Goal: Transaction & Acquisition: Purchase product/service

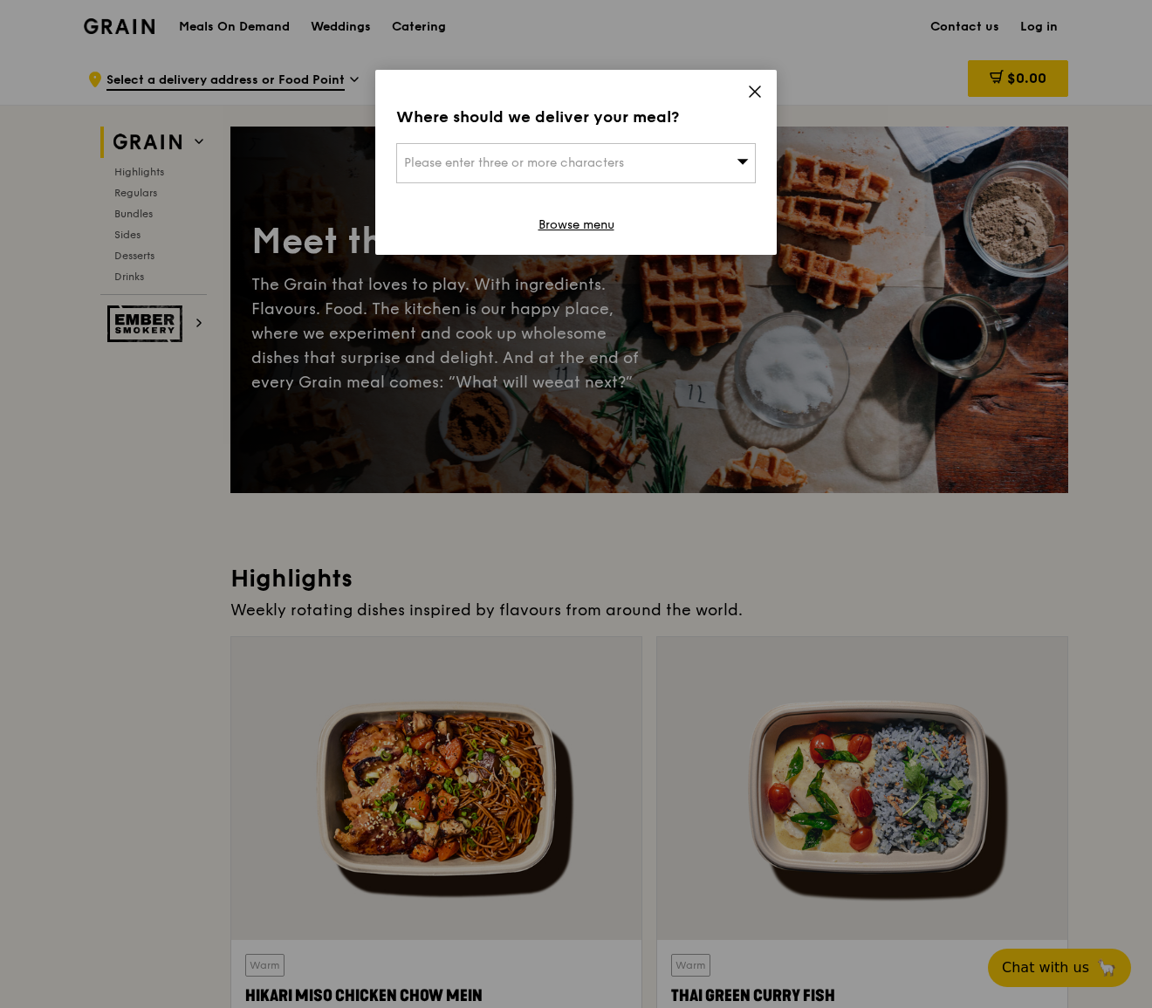
click at [723, 159] on div "Please enter three or more characters" at bounding box center [576, 163] width 360 height 40
click at [661, 159] on input "search" at bounding box center [576, 163] width 358 height 38
click at [760, 87] on icon at bounding box center [755, 91] width 10 height 10
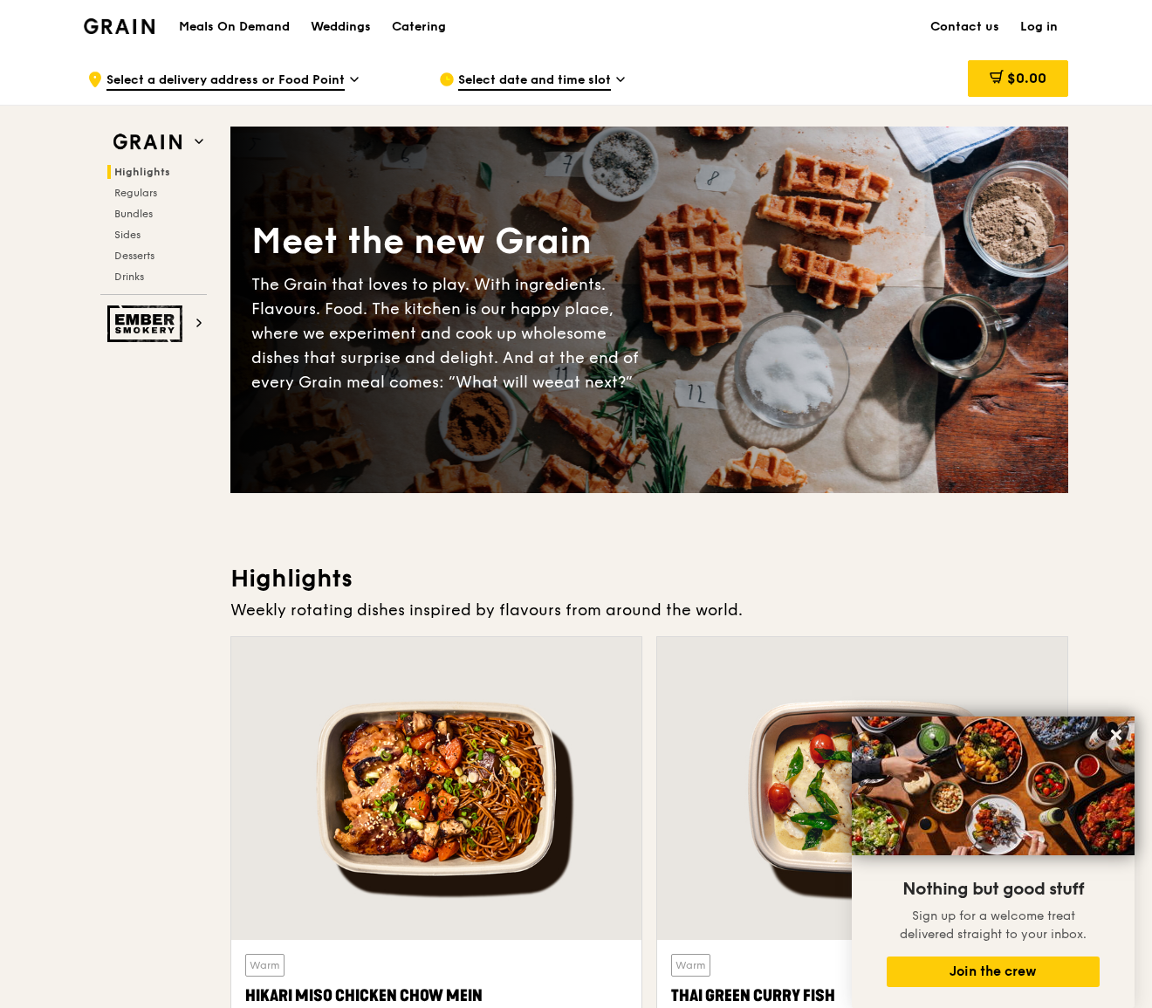
click at [350, 79] on icon at bounding box center [354, 80] width 9 height 16
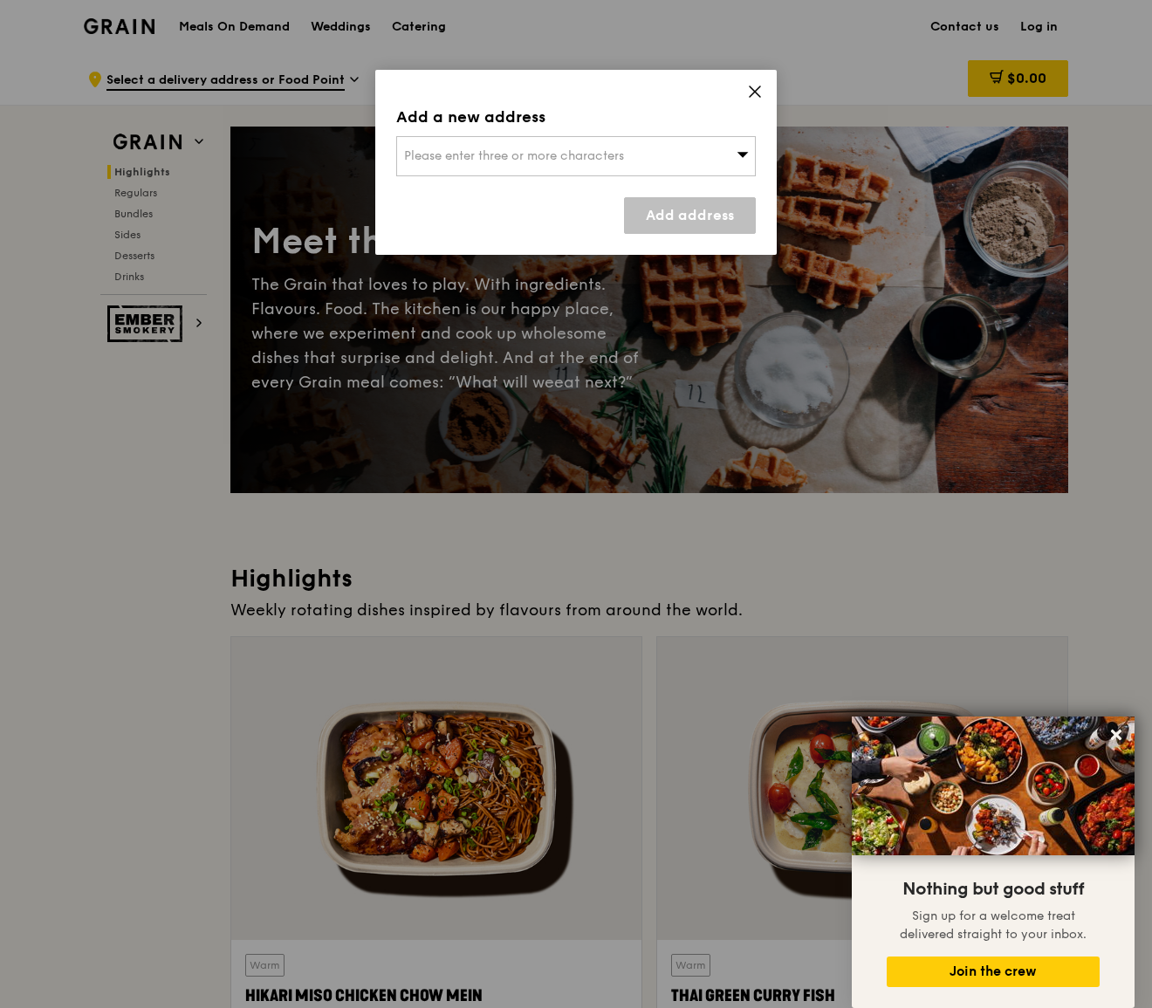
click at [756, 89] on icon at bounding box center [755, 92] width 16 height 16
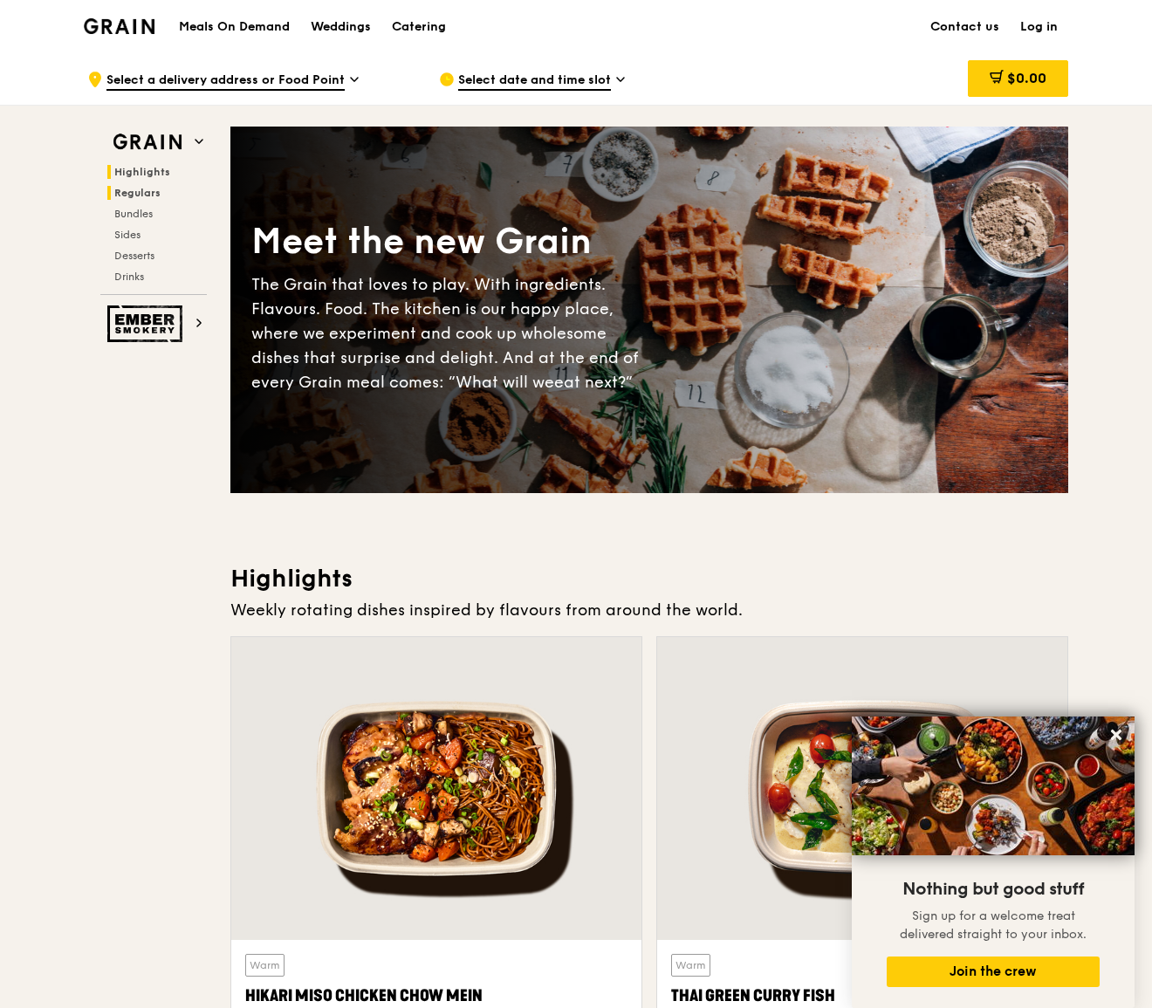
click at [149, 189] on span "Regulars" at bounding box center [137, 193] width 46 height 12
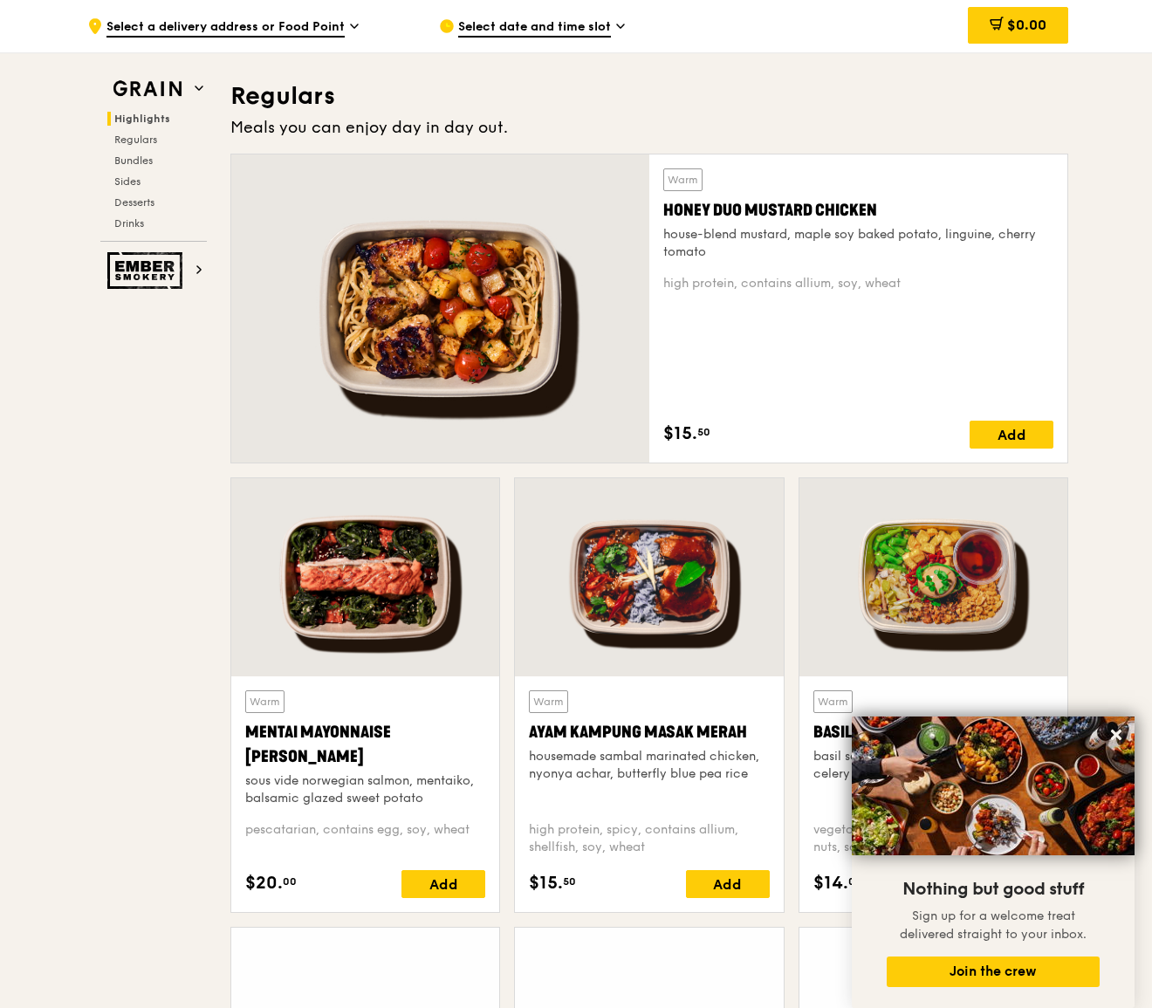
scroll to position [1131, 0]
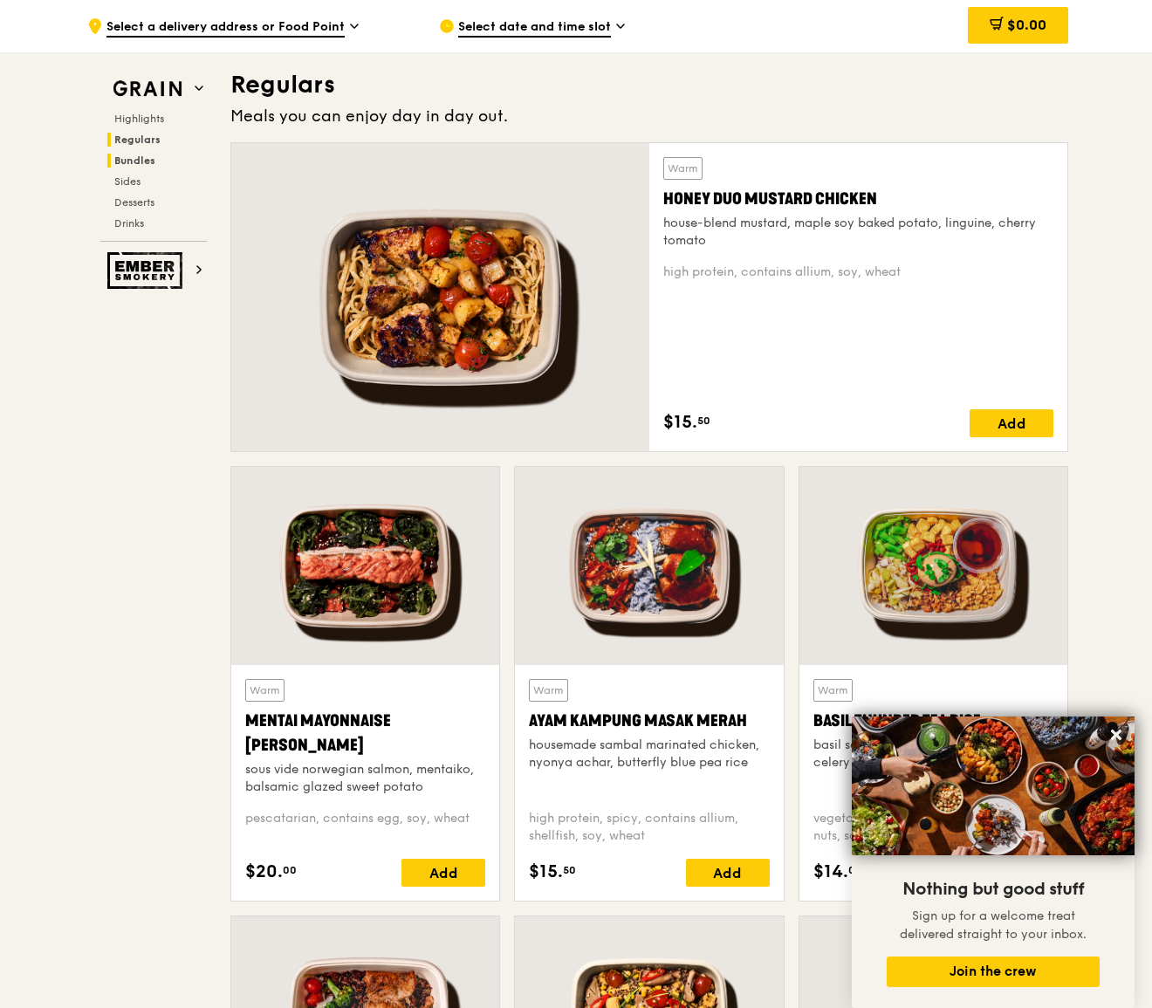
click at [145, 156] on span "Bundles" at bounding box center [134, 160] width 41 height 12
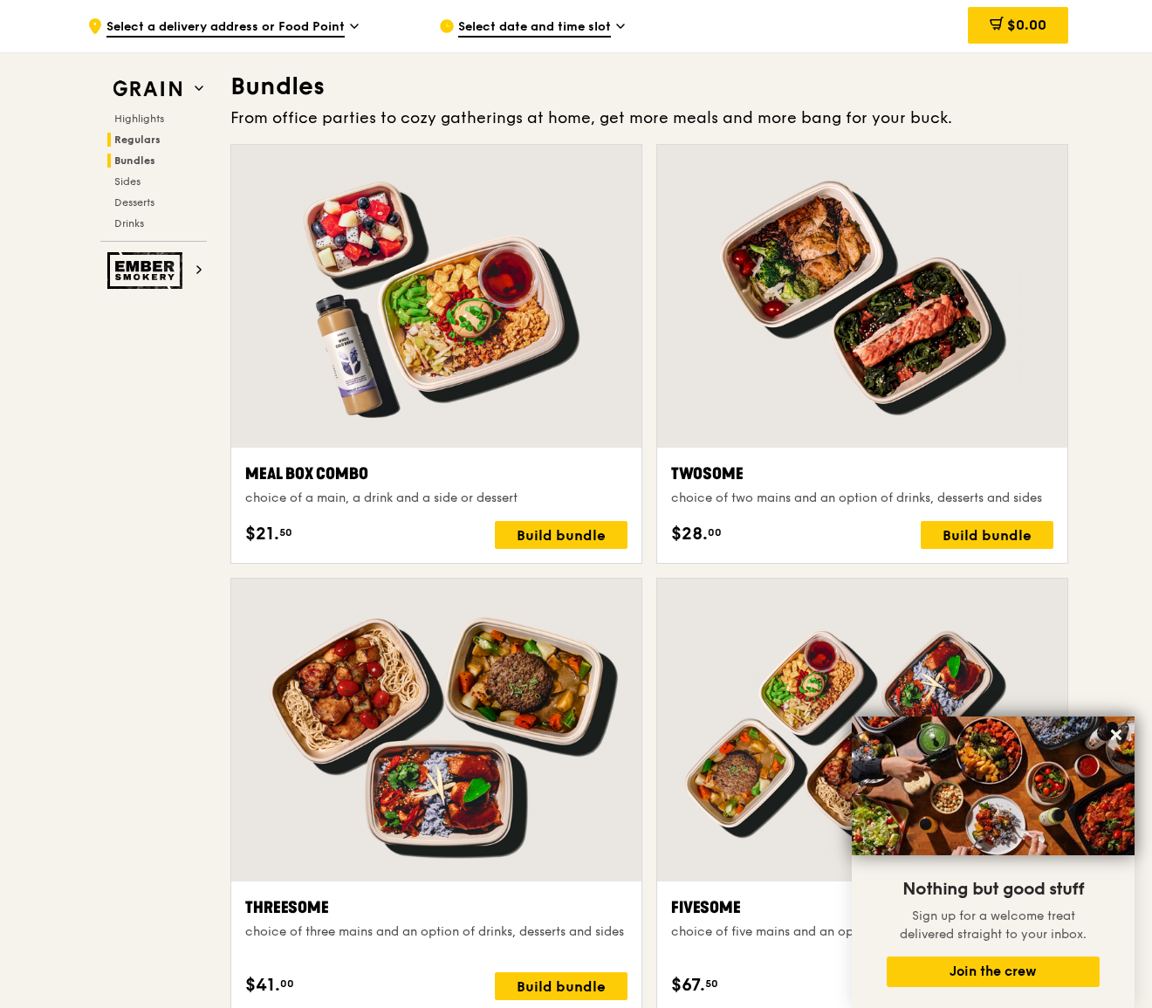
scroll to position [2496, 0]
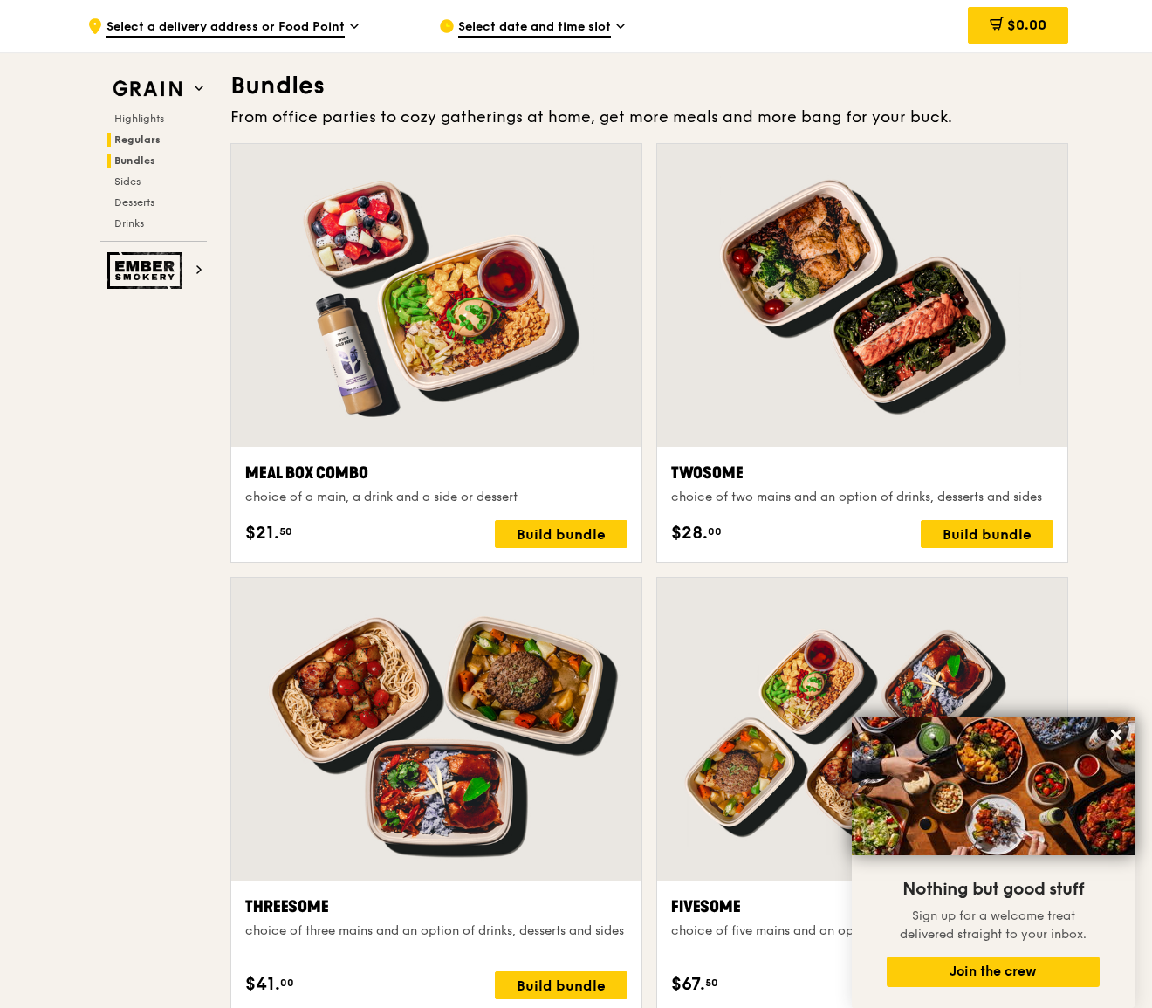
click at [146, 141] on span "Regulars" at bounding box center [137, 140] width 46 height 12
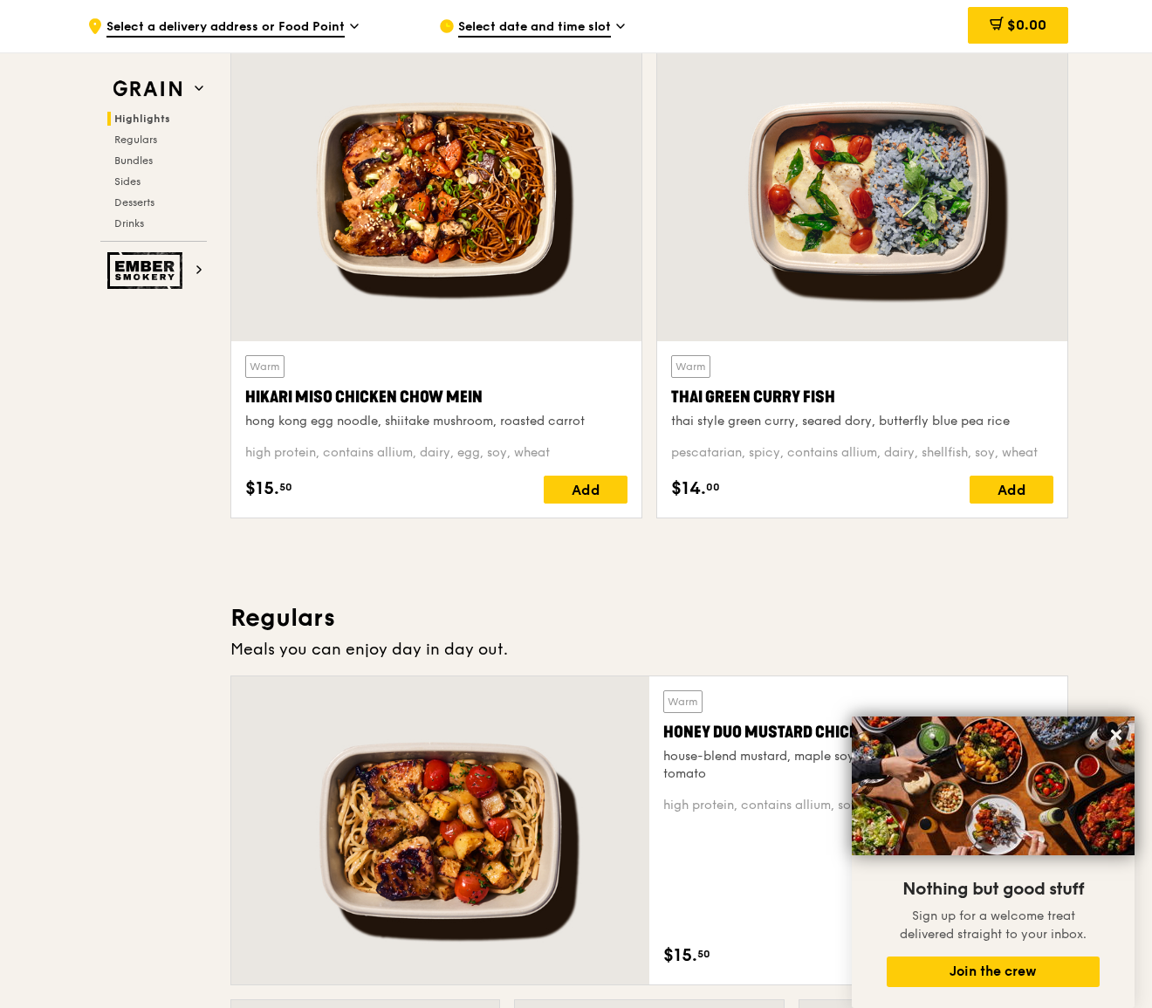
scroll to position [596, 0]
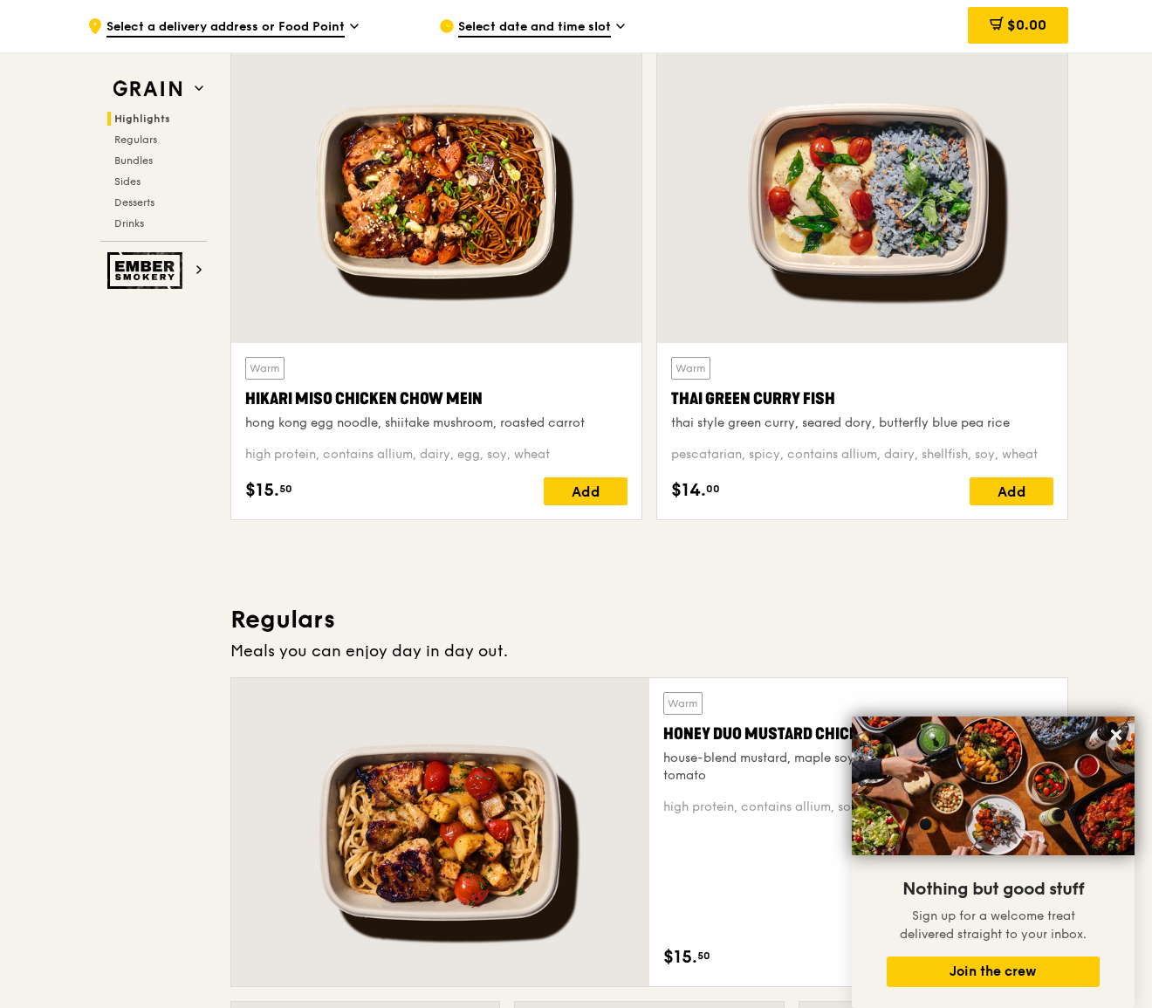
click at [339, 24] on span "Select a delivery address or Food Point" at bounding box center [225, 27] width 238 height 19
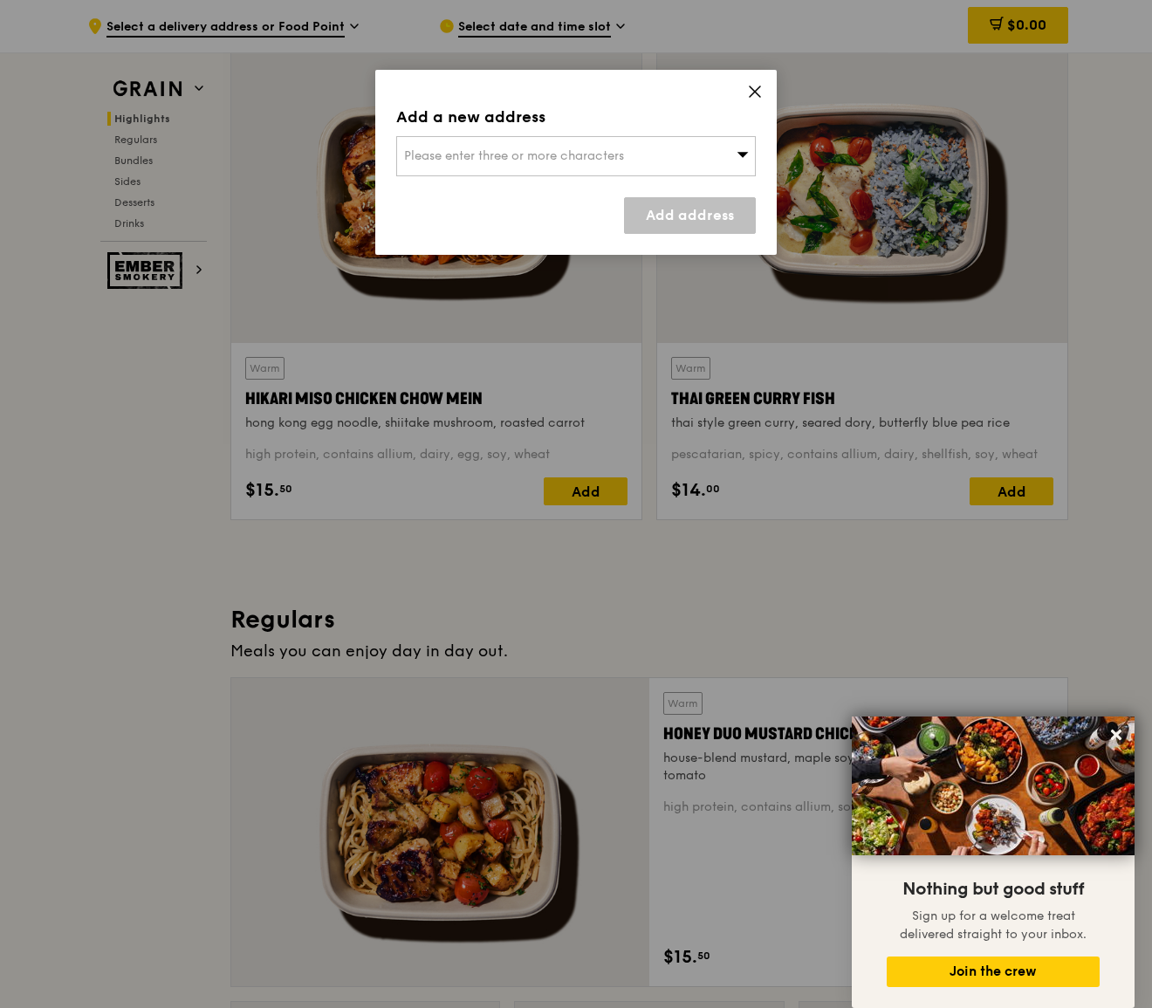
click at [472, 156] on span "Please enter three or more characters" at bounding box center [514, 155] width 220 height 15
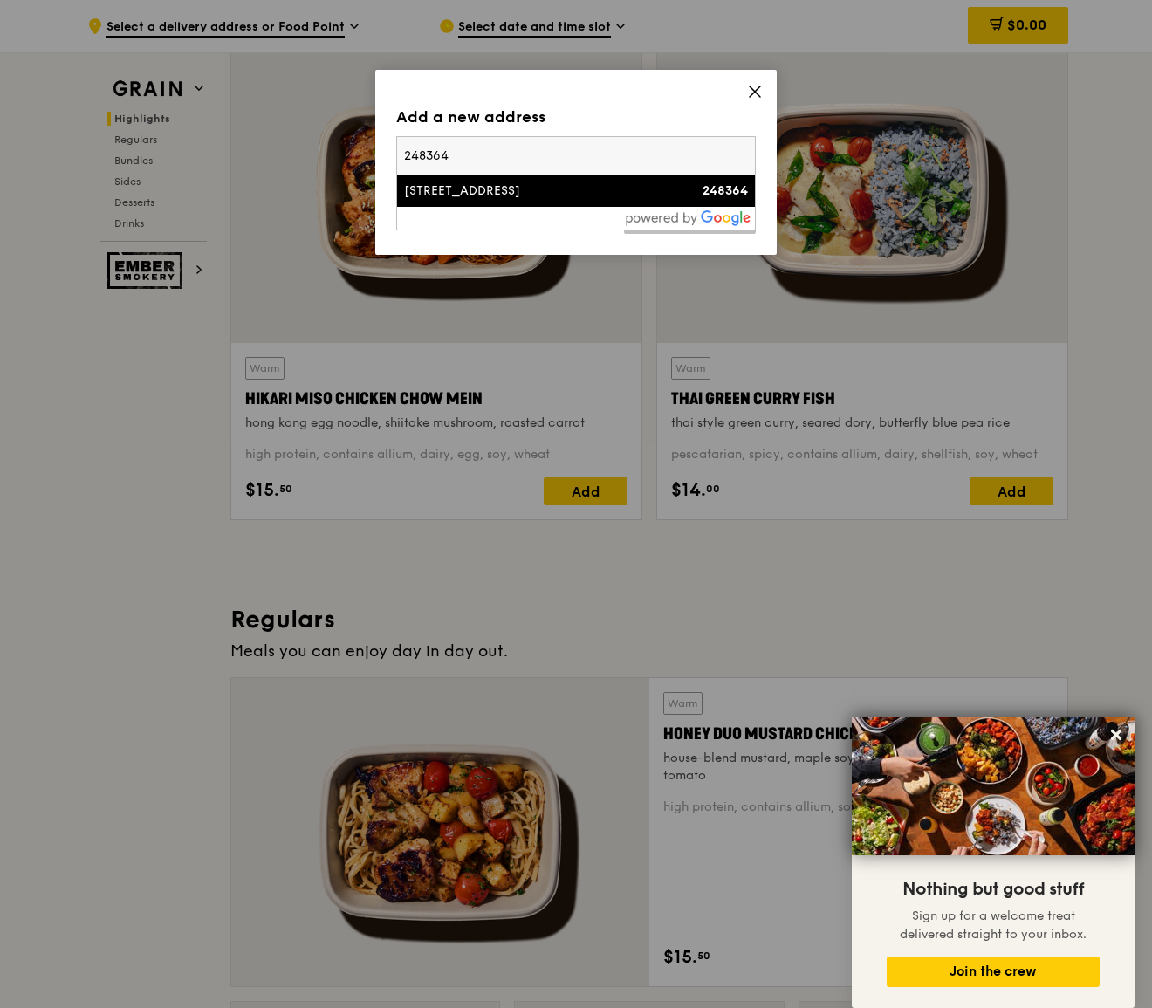
type input "248364"
click at [468, 198] on div "[STREET_ADDRESS]" at bounding box center [533, 190] width 258 height 17
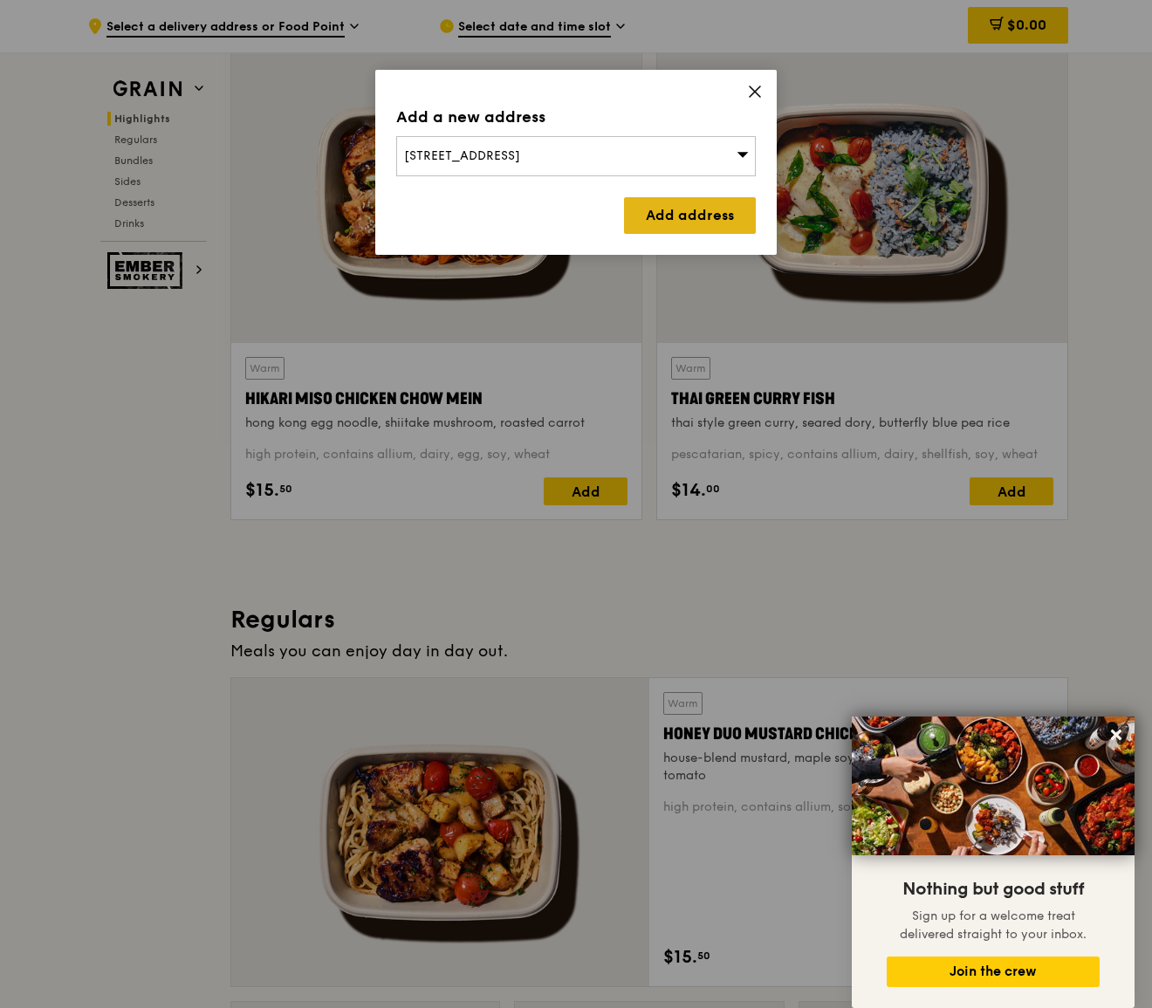
click at [704, 217] on link "Add address" at bounding box center [690, 215] width 132 height 37
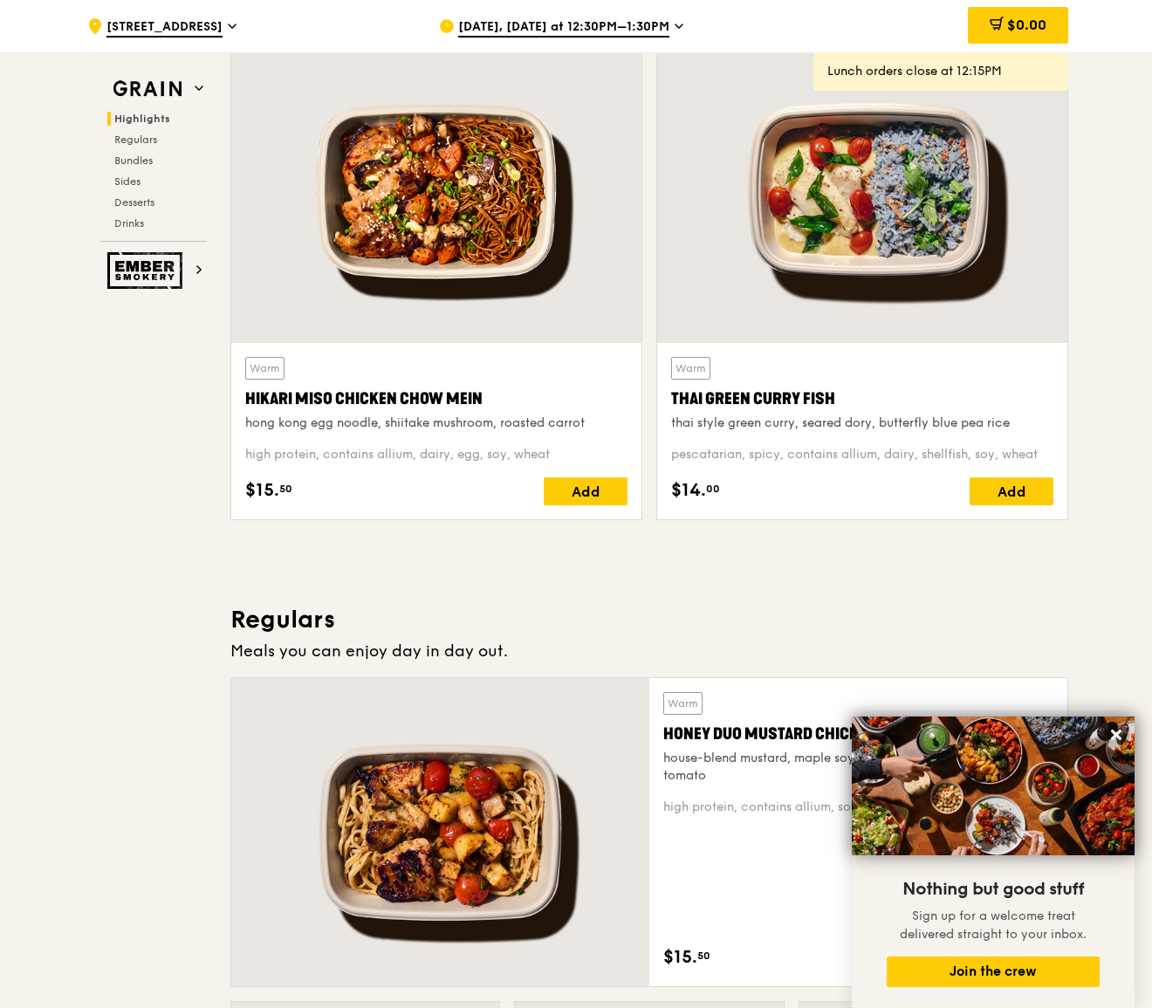
click at [675, 26] on icon at bounding box center [679, 26] width 9 height 16
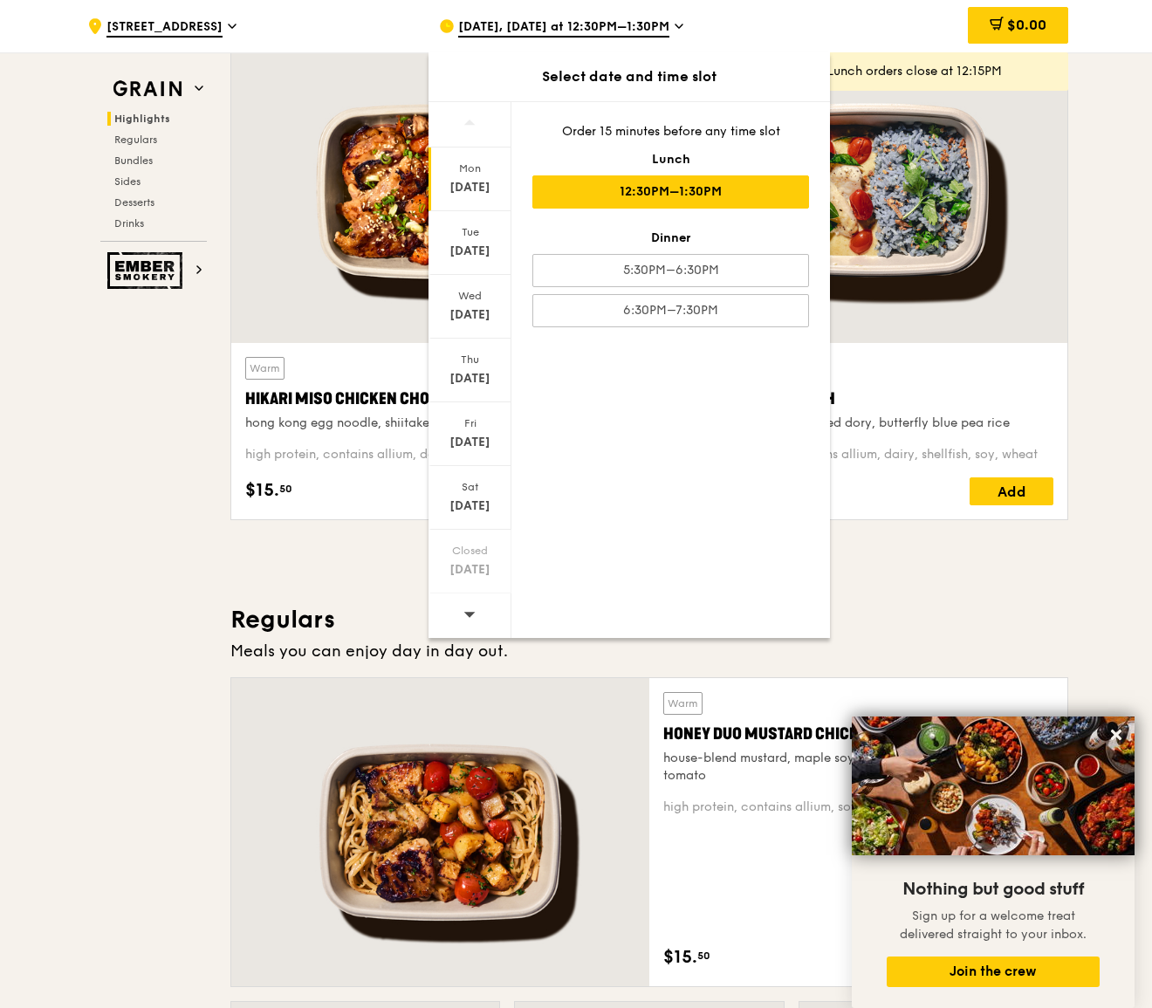
click at [703, 192] on div "12:30PM–1:30PM" at bounding box center [670, 191] width 277 height 33
click at [851, 33] on div "$0.00" at bounding box center [927, 26] width 281 height 52
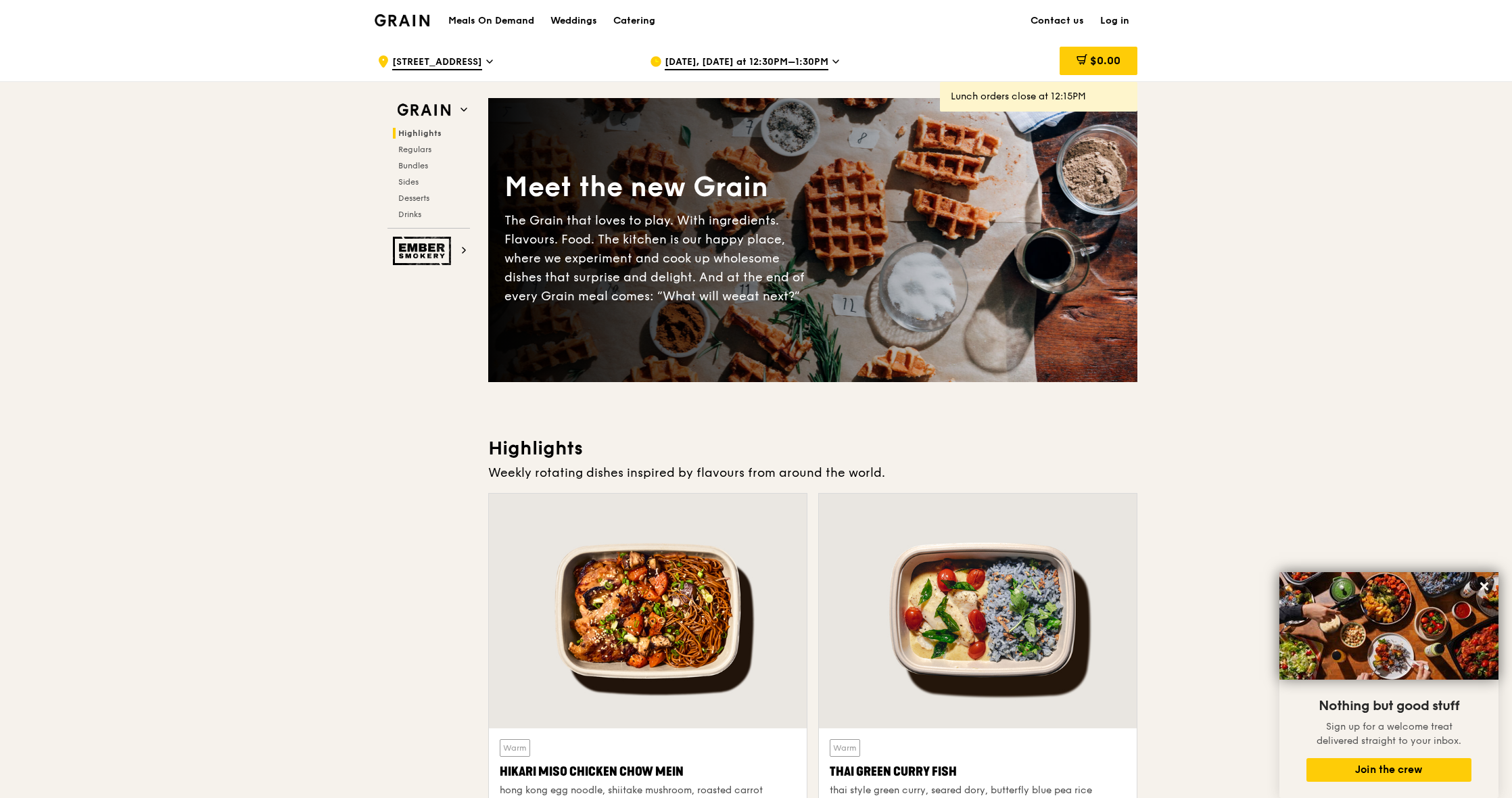
scroll to position [0, 0]
click at [425, 150] on span "Regulars" at bounding box center [416, 150] width 36 height 9
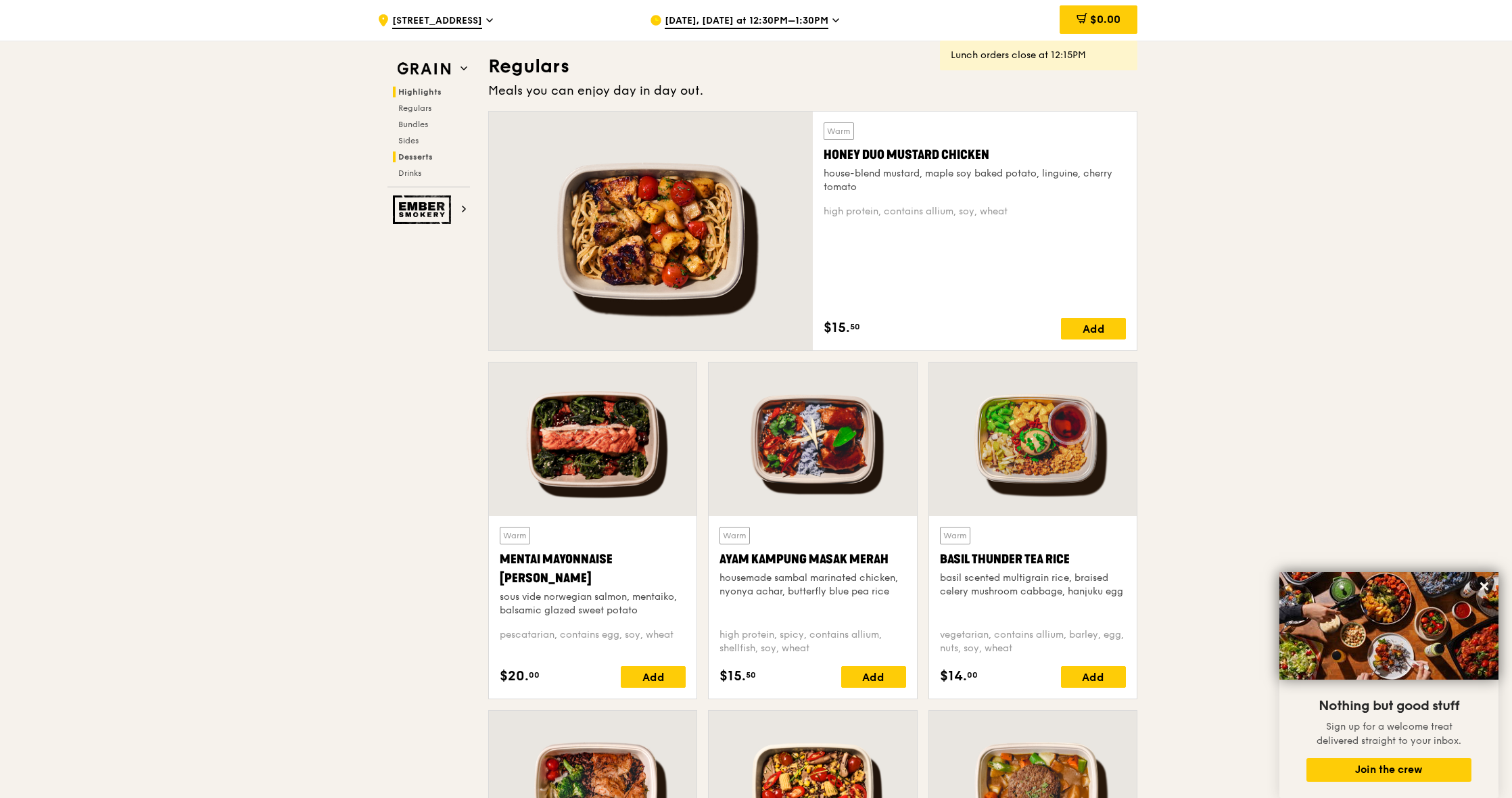
scroll to position [876, 0]
click at [418, 123] on span "Bundles" at bounding box center [414, 124] width 32 height 9
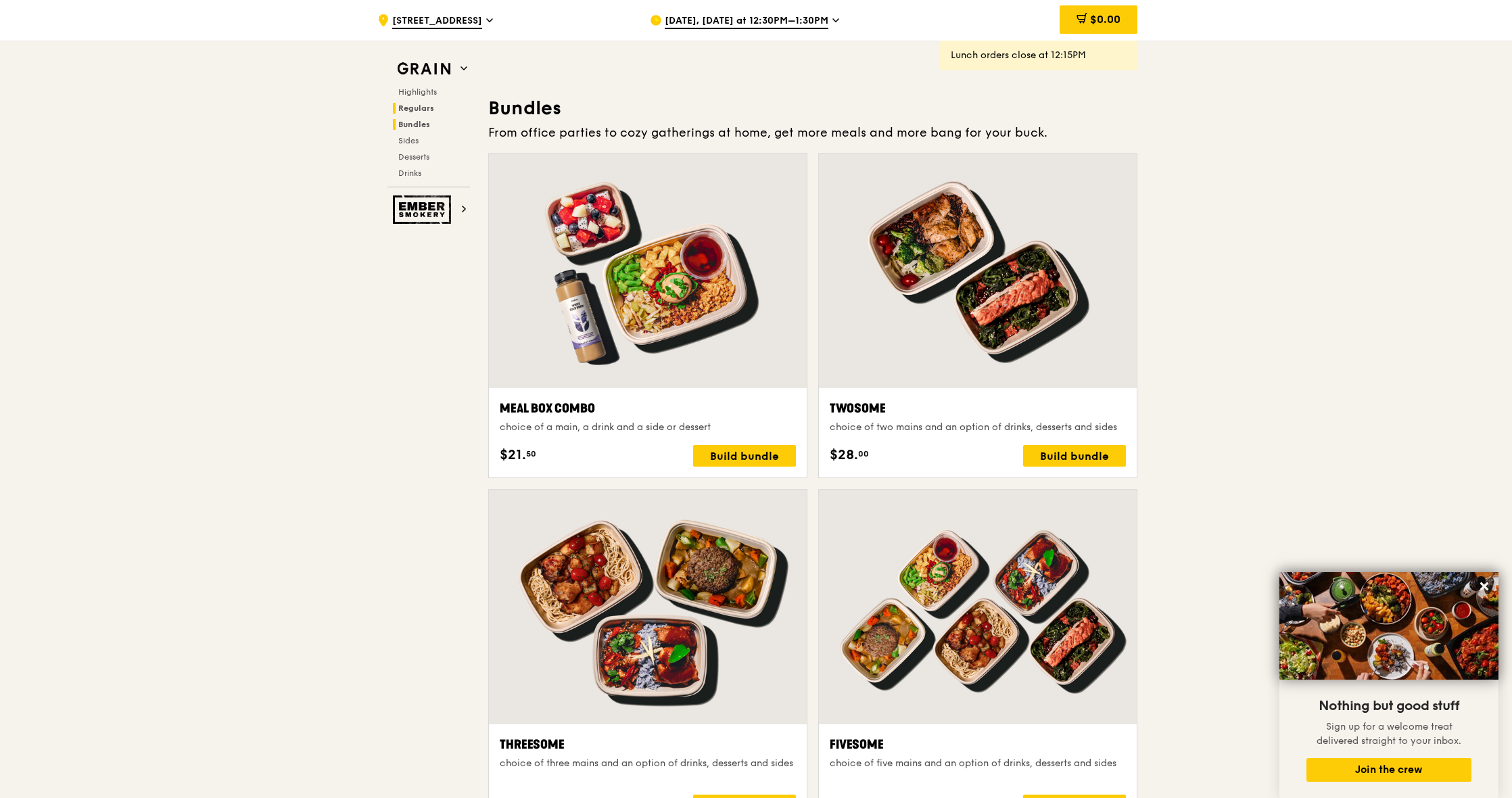
scroll to position [1934, 0]
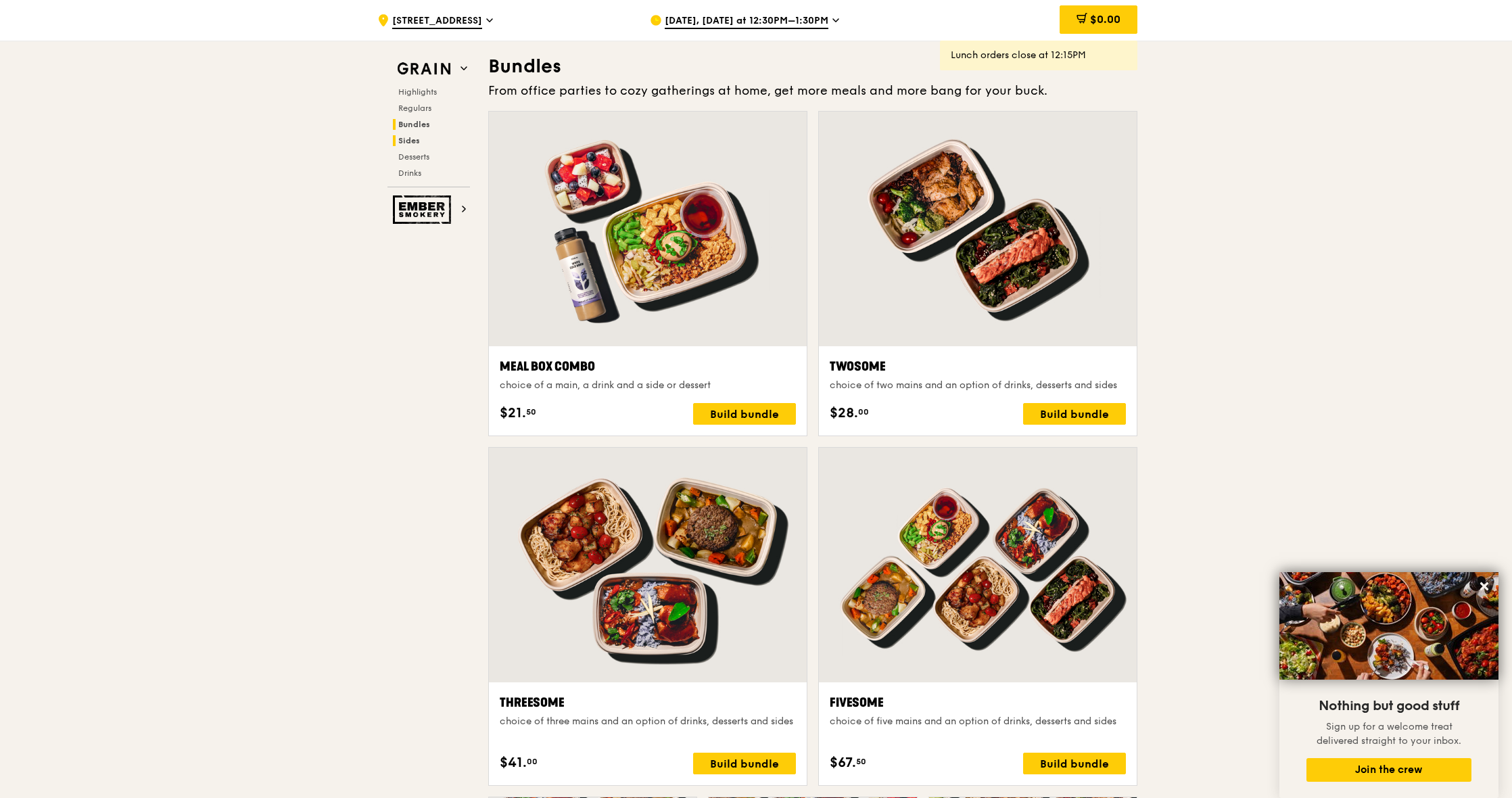
click at [419, 138] on span "Sides" at bounding box center [409, 140] width 22 height 9
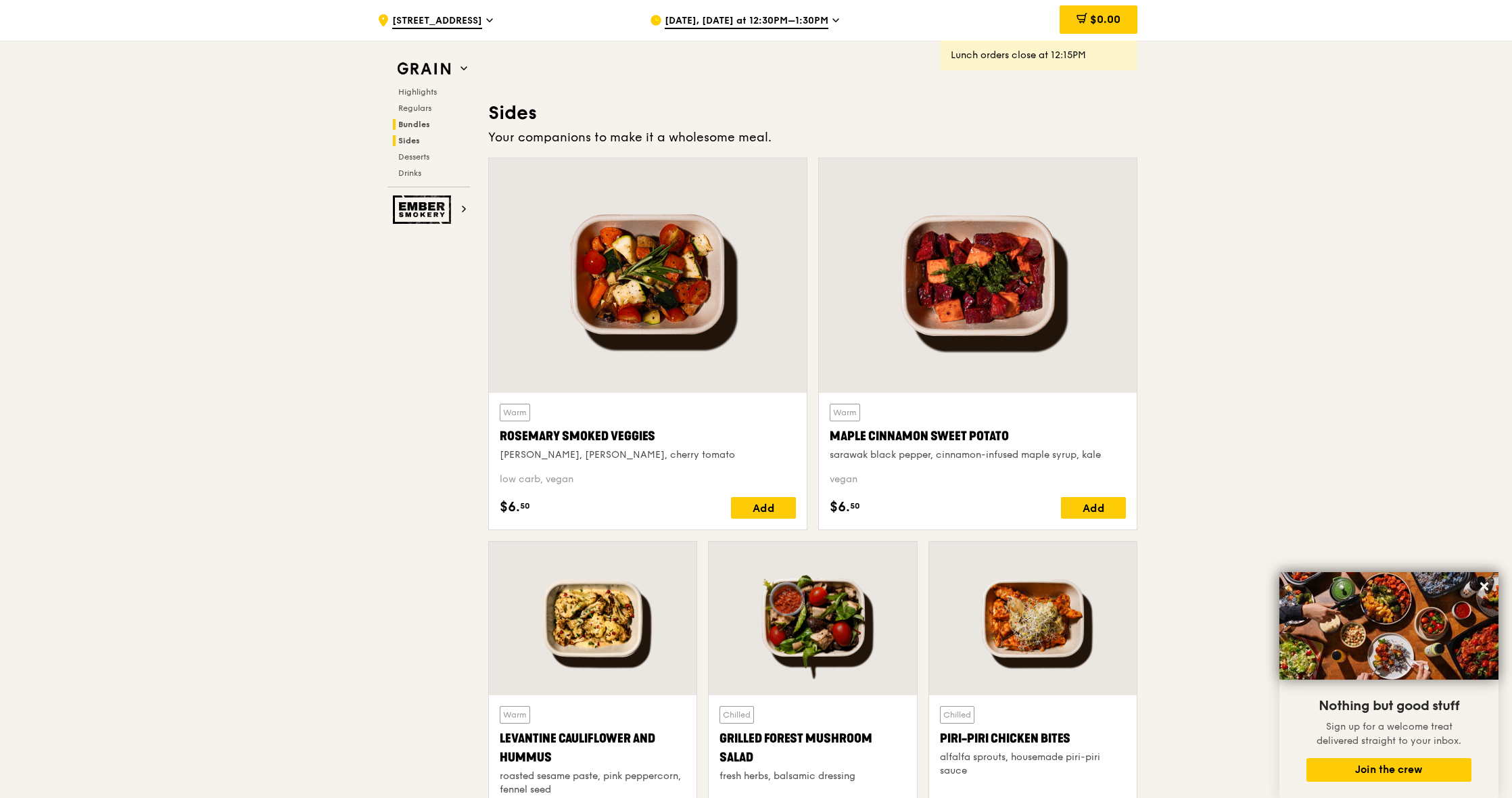
scroll to position [2998, 0]
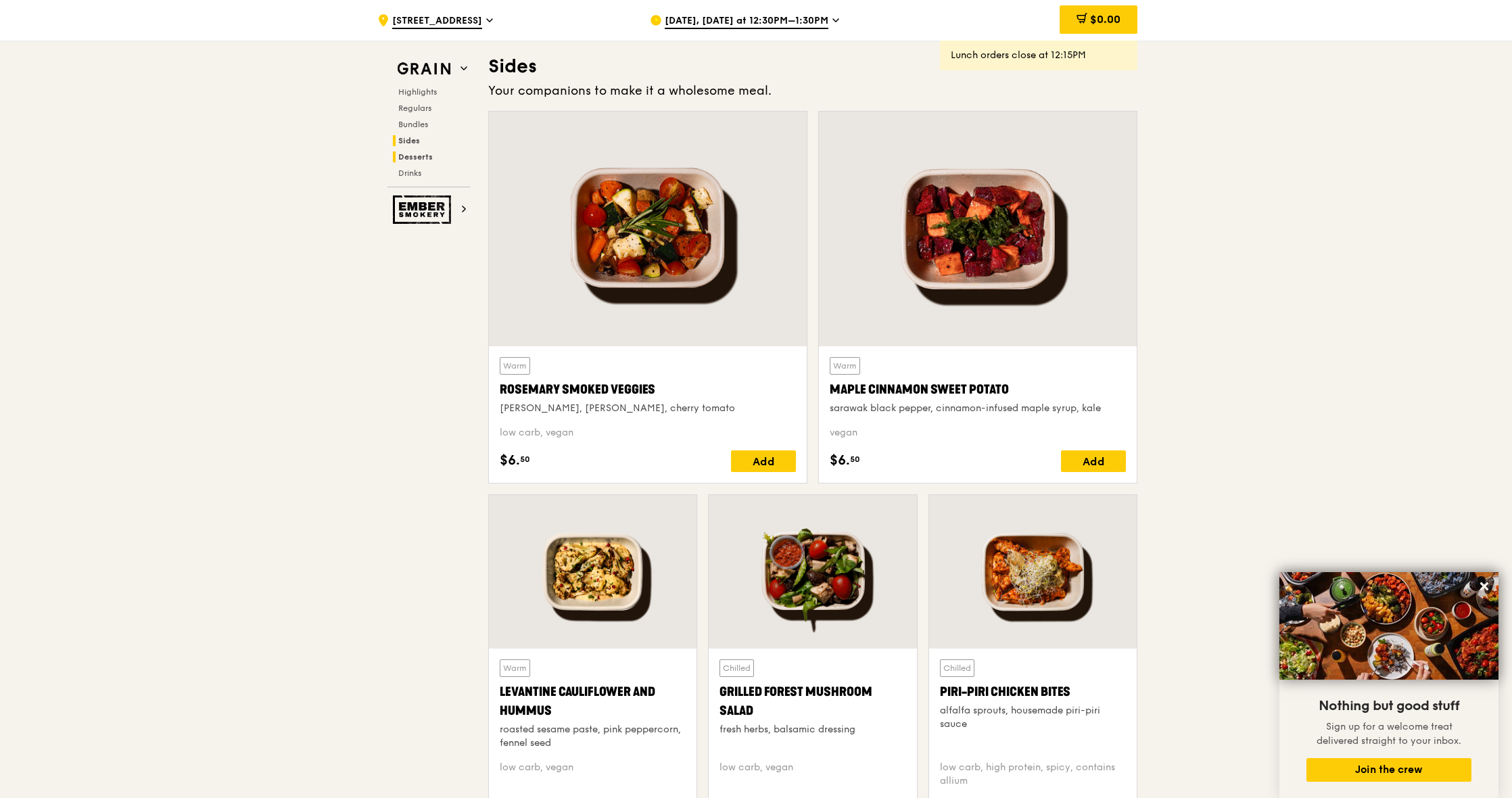
click at [426, 154] on span "Desserts" at bounding box center [415, 157] width 35 height 9
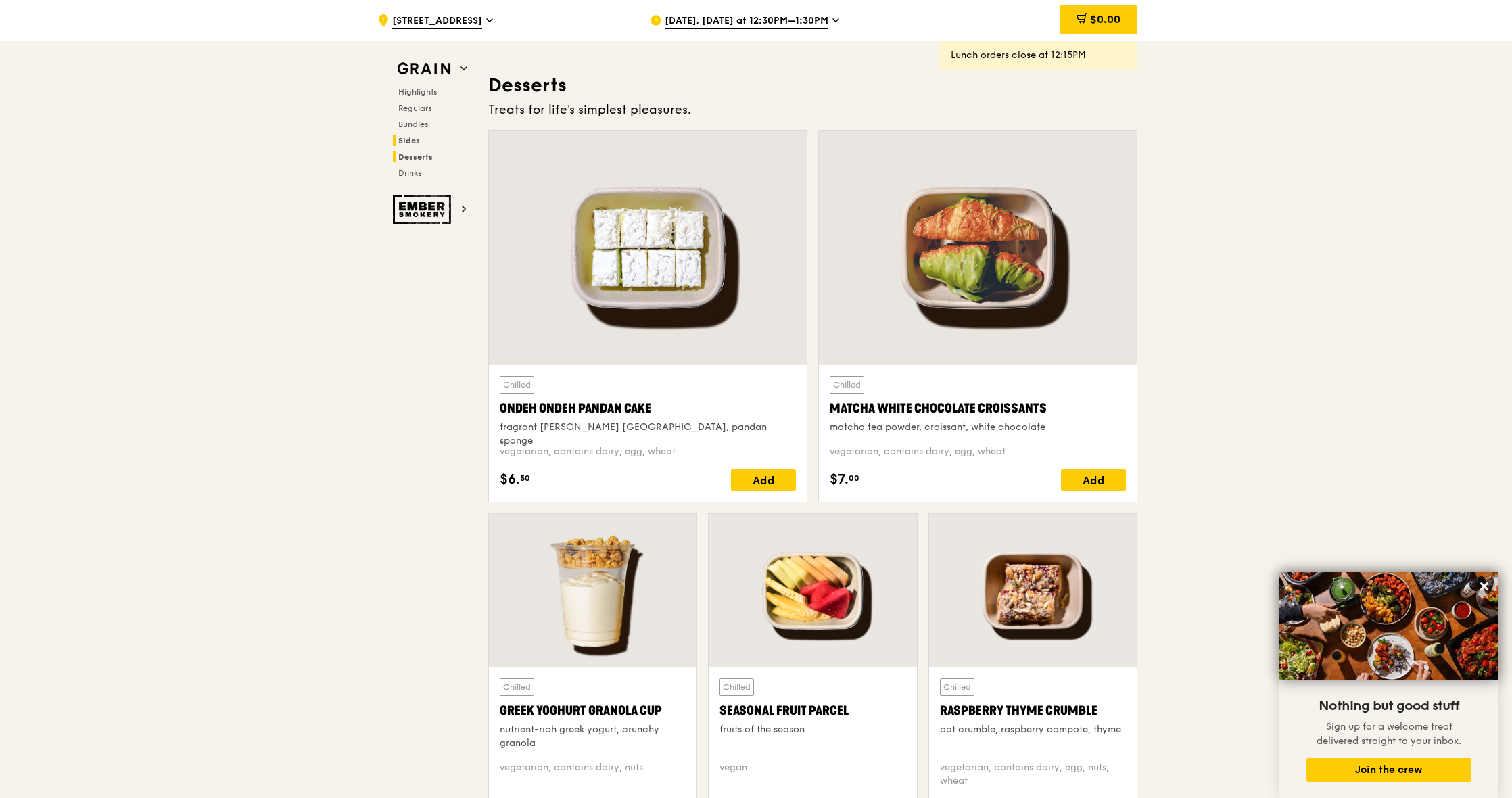
scroll to position [3841, 0]
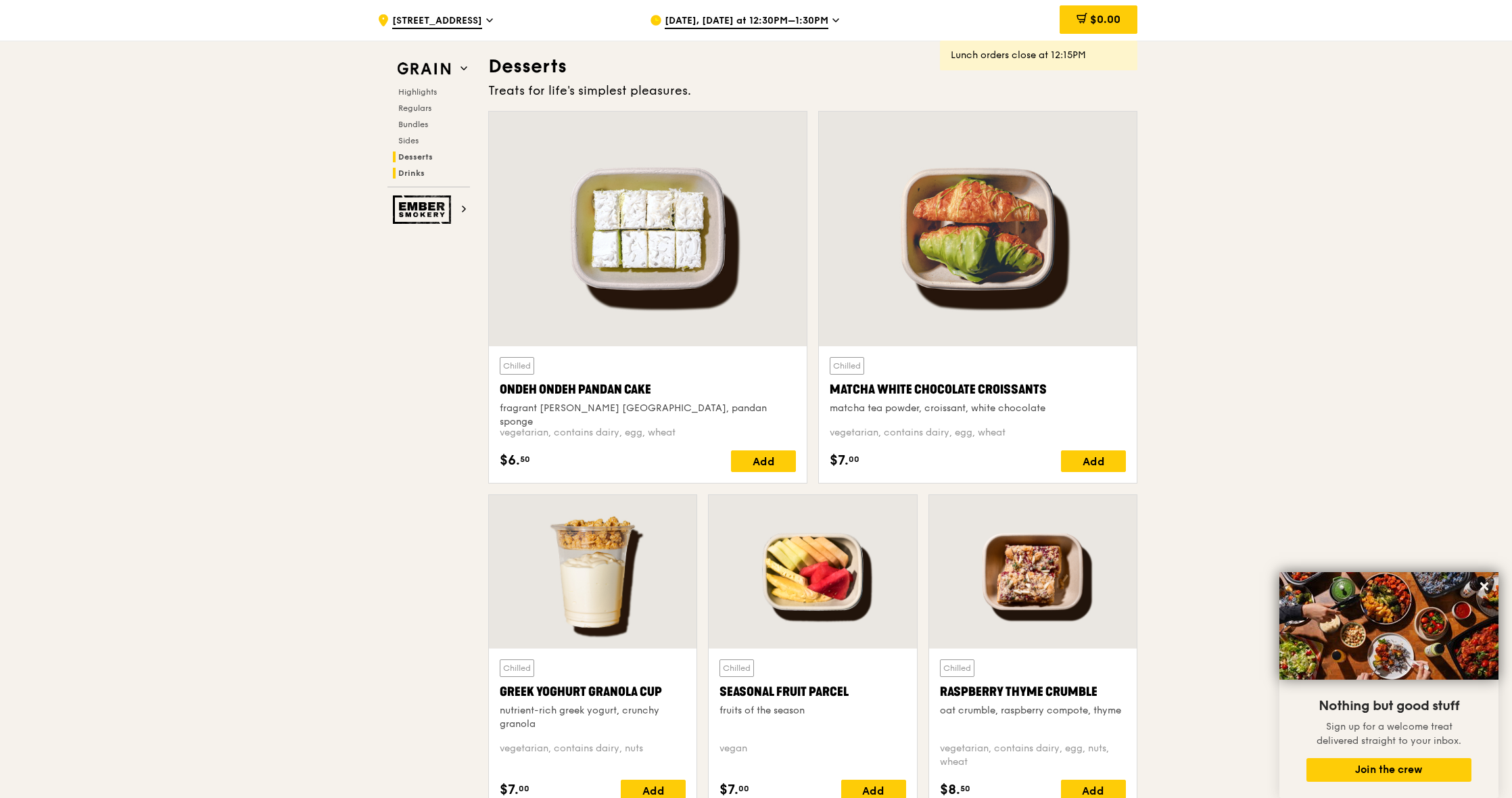
click at [415, 172] on span "Drinks" at bounding box center [412, 173] width 26 height 9
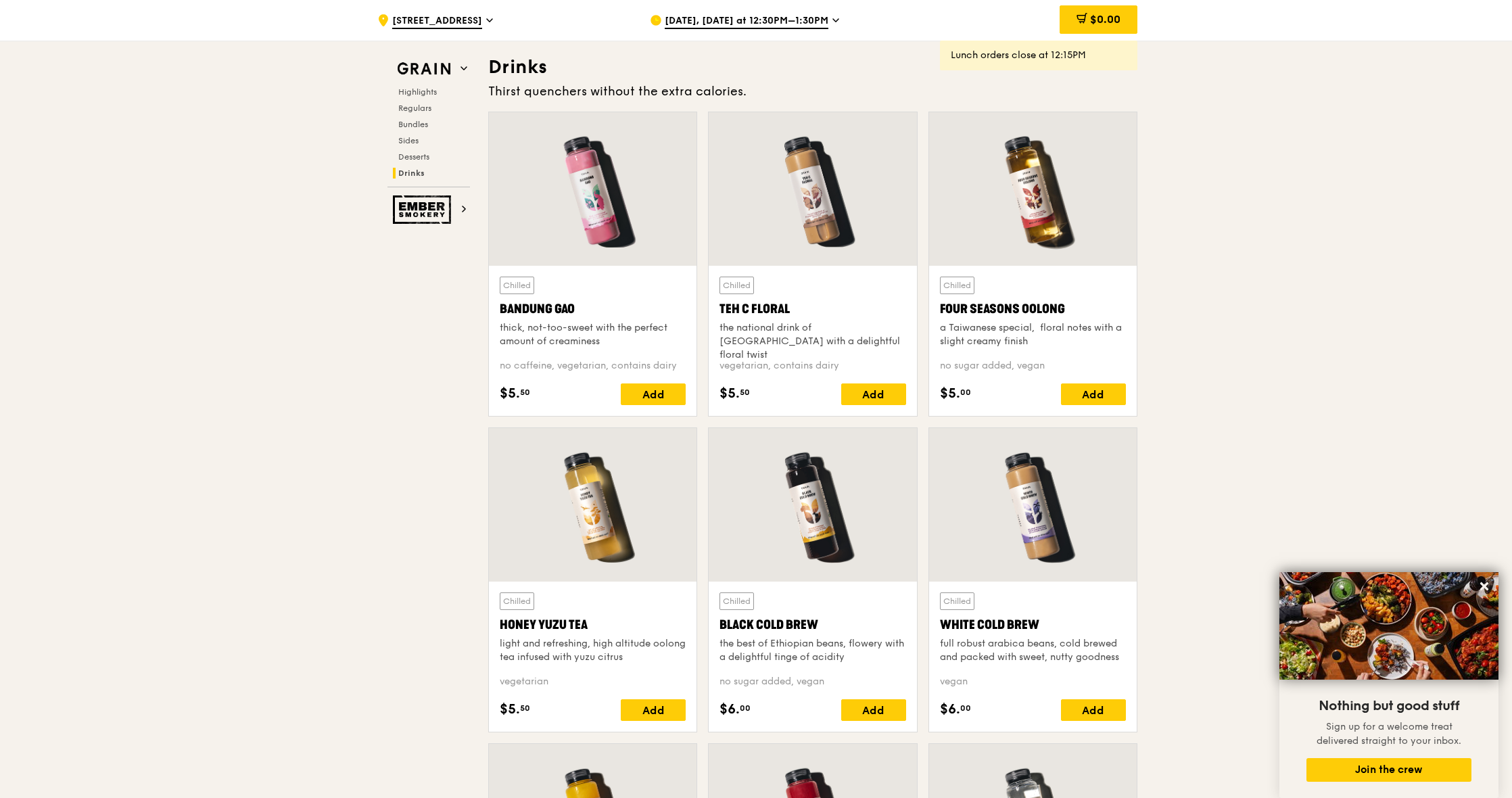
scroll to position [4665, 0]
click at [428, 88] on span "Highlights" at bounding box center [420, 92] width 43 height 9
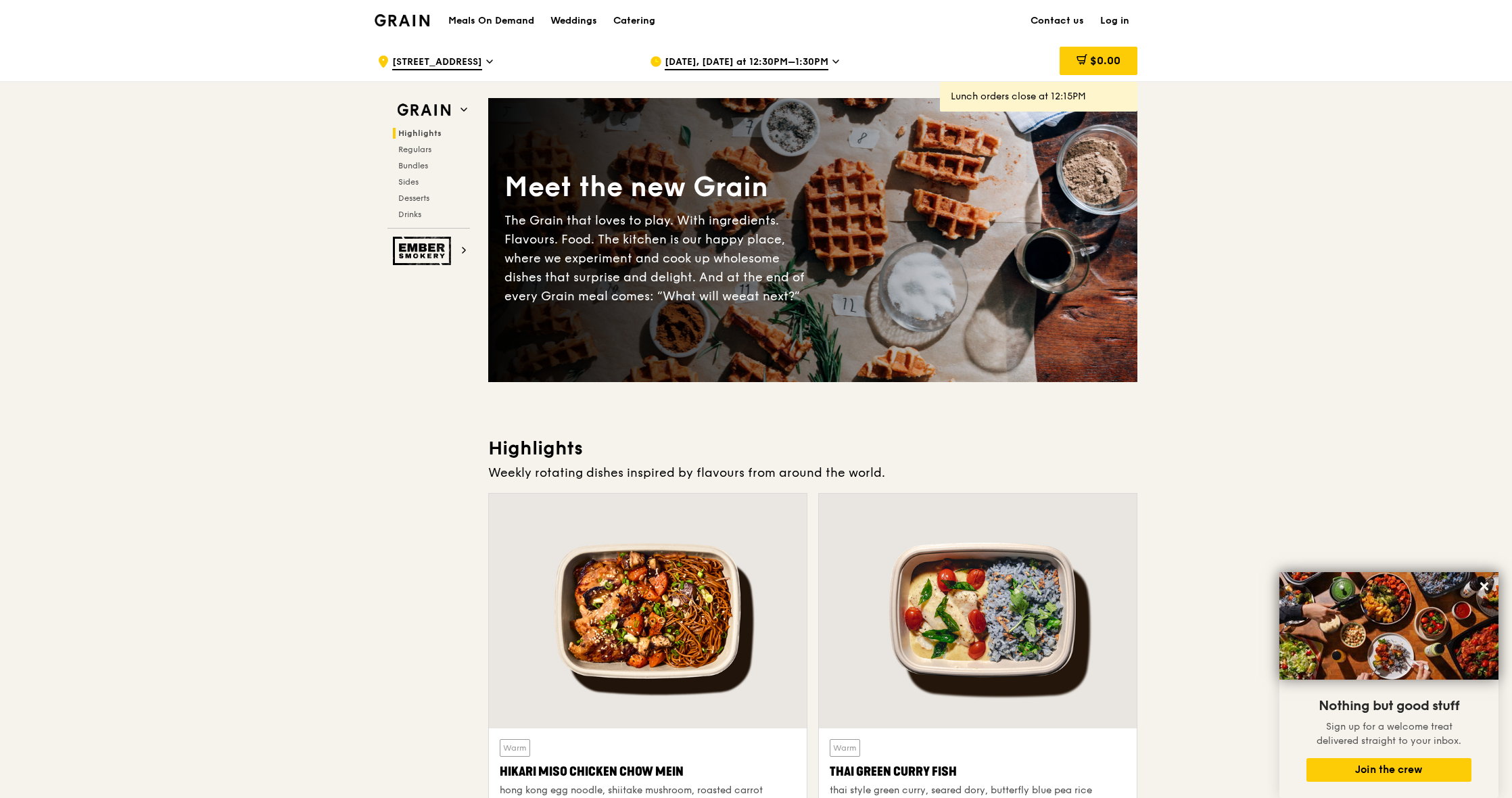
scroll to position [0, 0]
click at [465, 249] on icon at bounding box center [463, 249] width 2 height 5
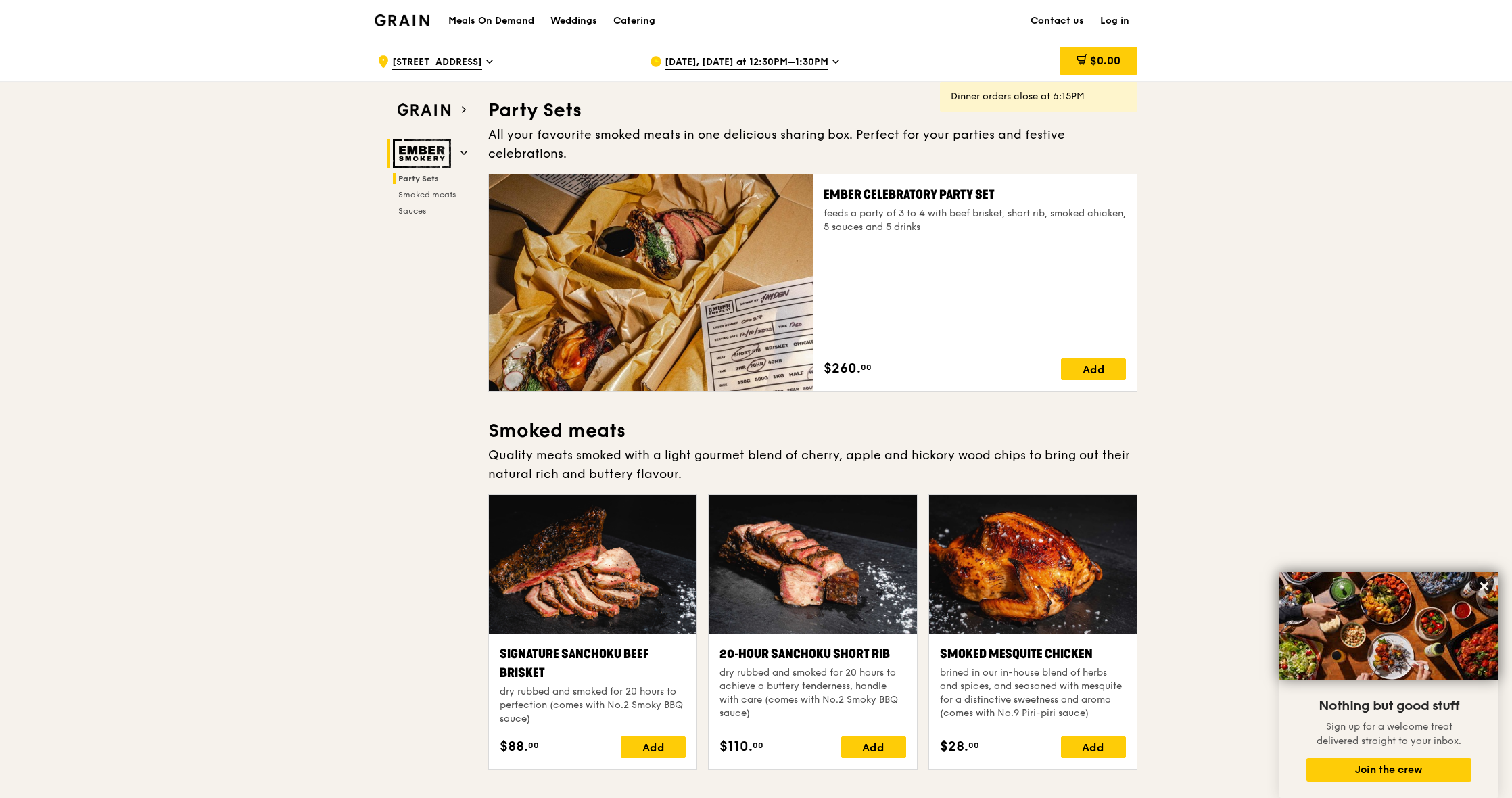
click at [419, 26] on img at bounding box center [401, 20] width 55 height 12
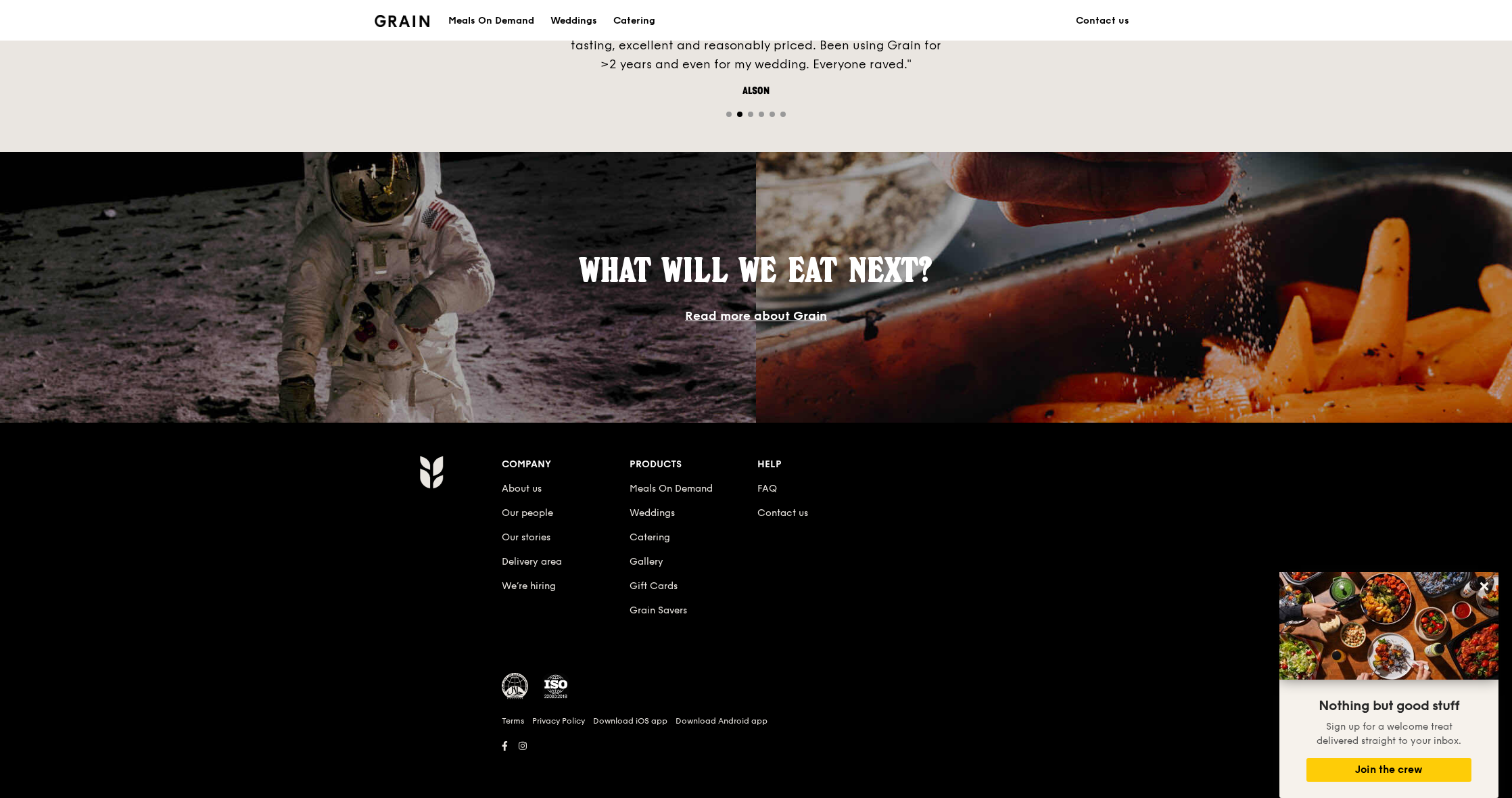
scroll to position [982, 0]
click at [536, 489] on link "About us" at bounding box center [522, 489] width 40 height 12
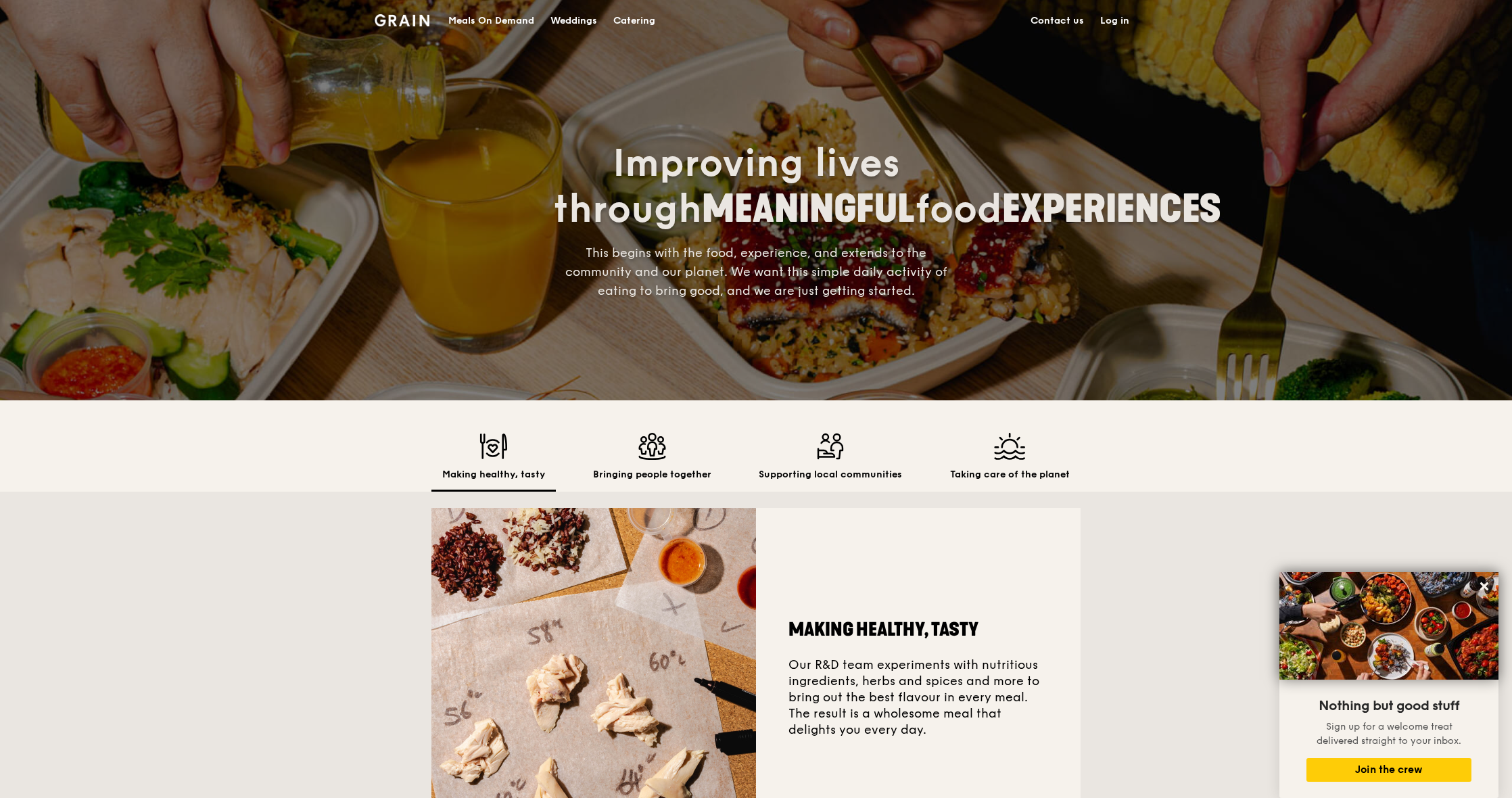
click at [411, 24] on img at bounding box center [401, 20] width 55 height 12
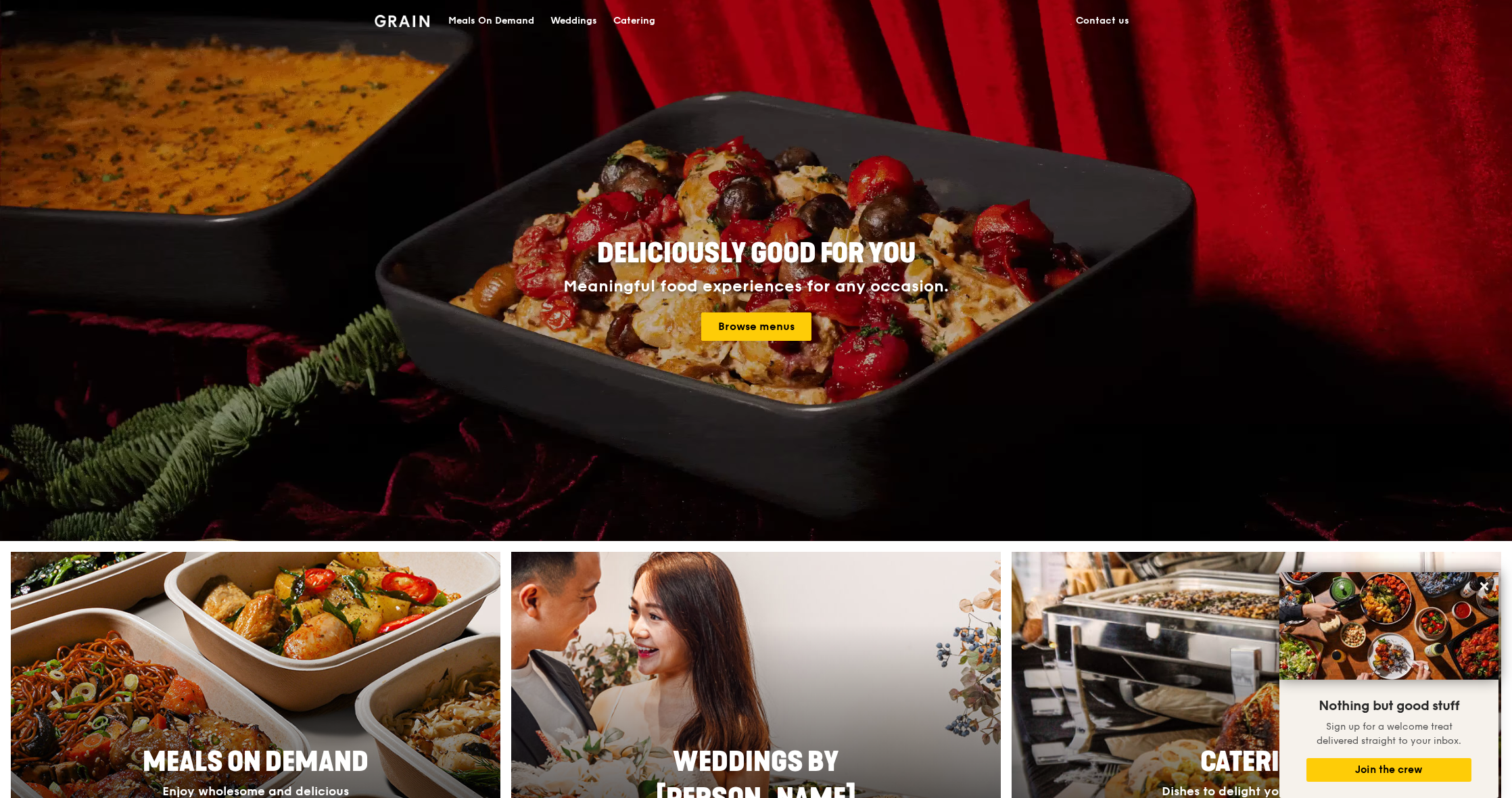
click at [476, 23] on div "Meals On Demand" at bounding box center [491, 21] width 86 height 40
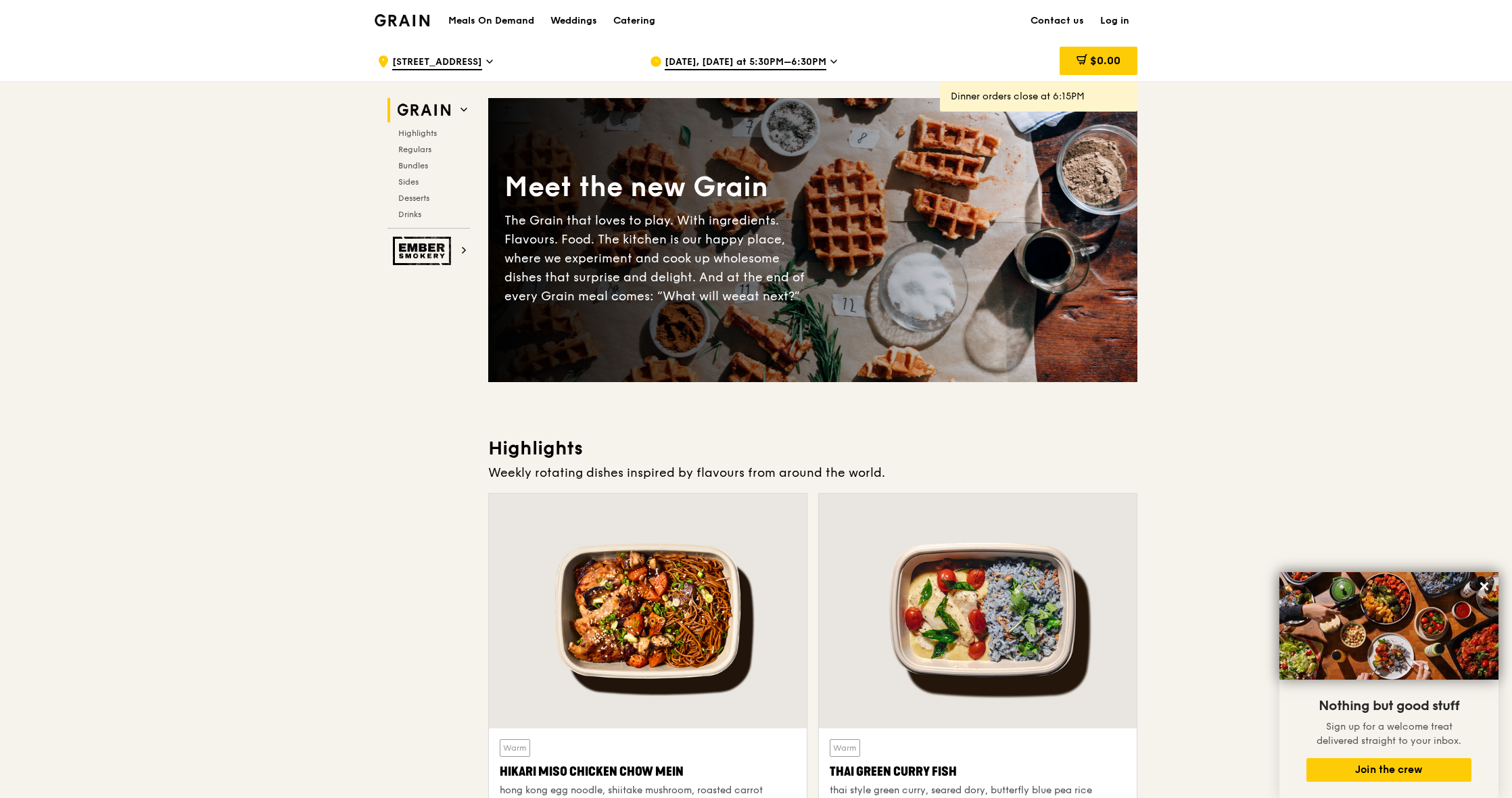
click at [417, 21] on img at bounding box center [401, 20] width 55 height 12
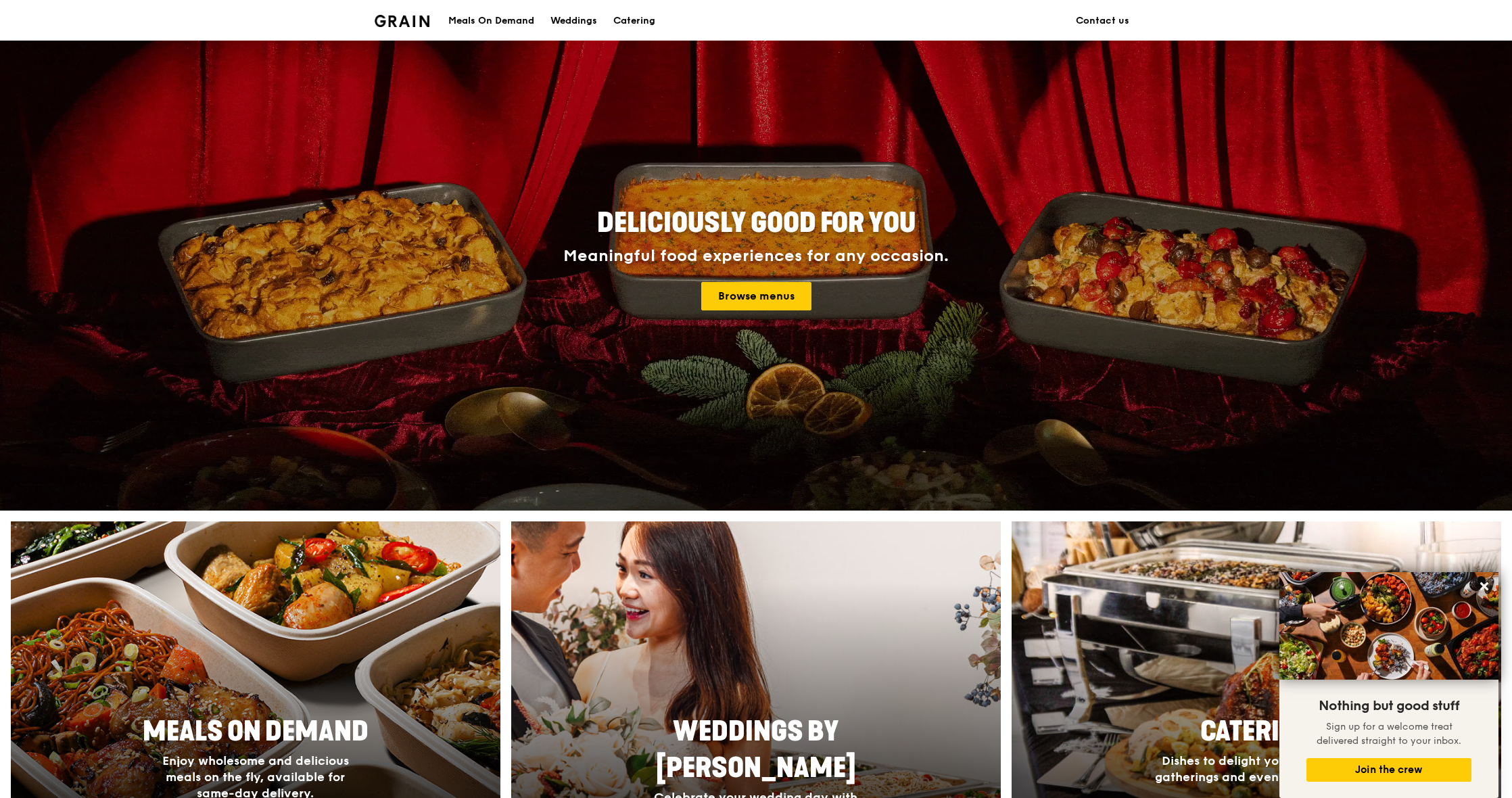
scroll to position [29, 0]
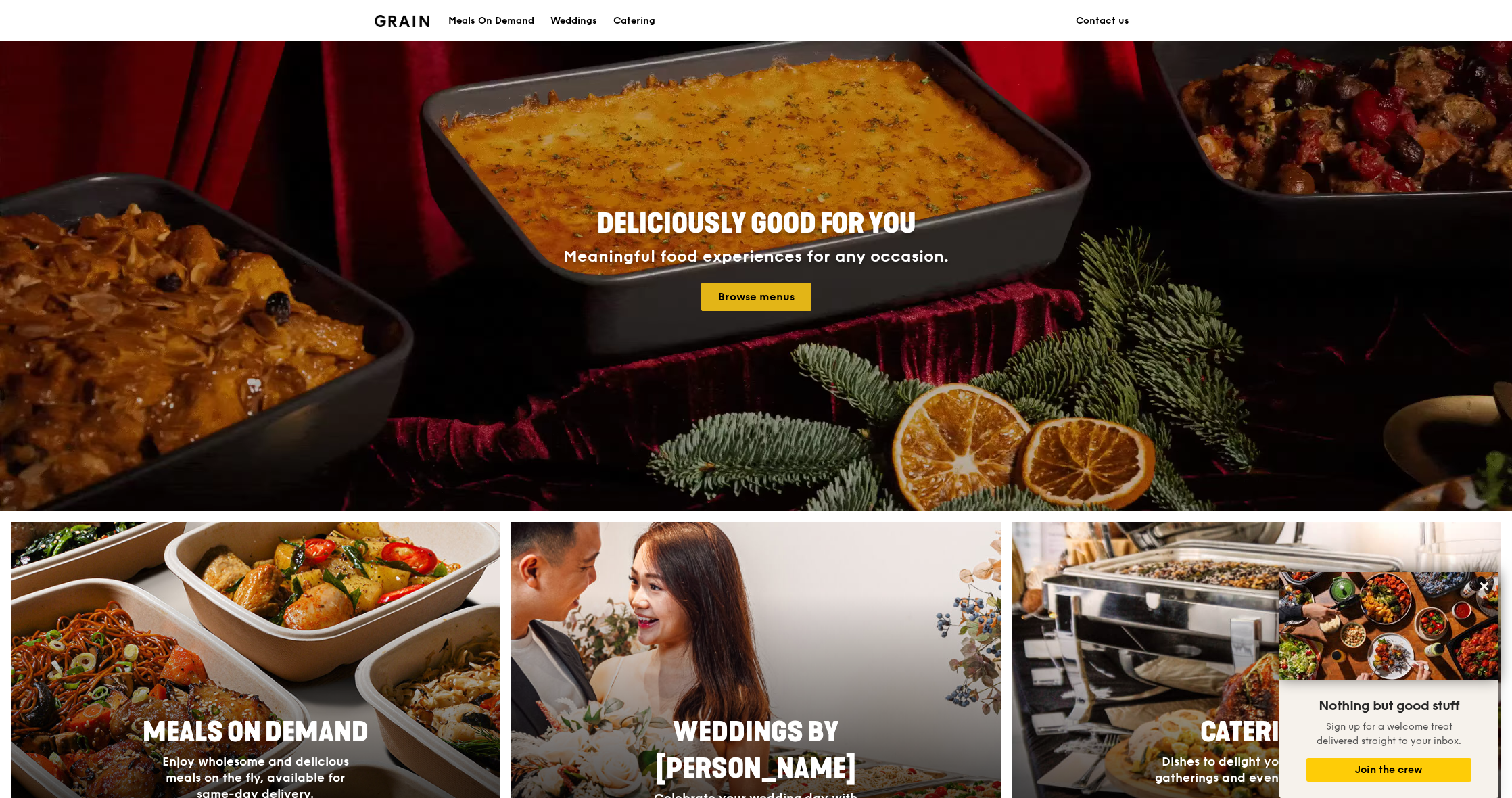
click at [764, 303] on link "Browse menus" at bounding box center [756, 297] width 110 height 29
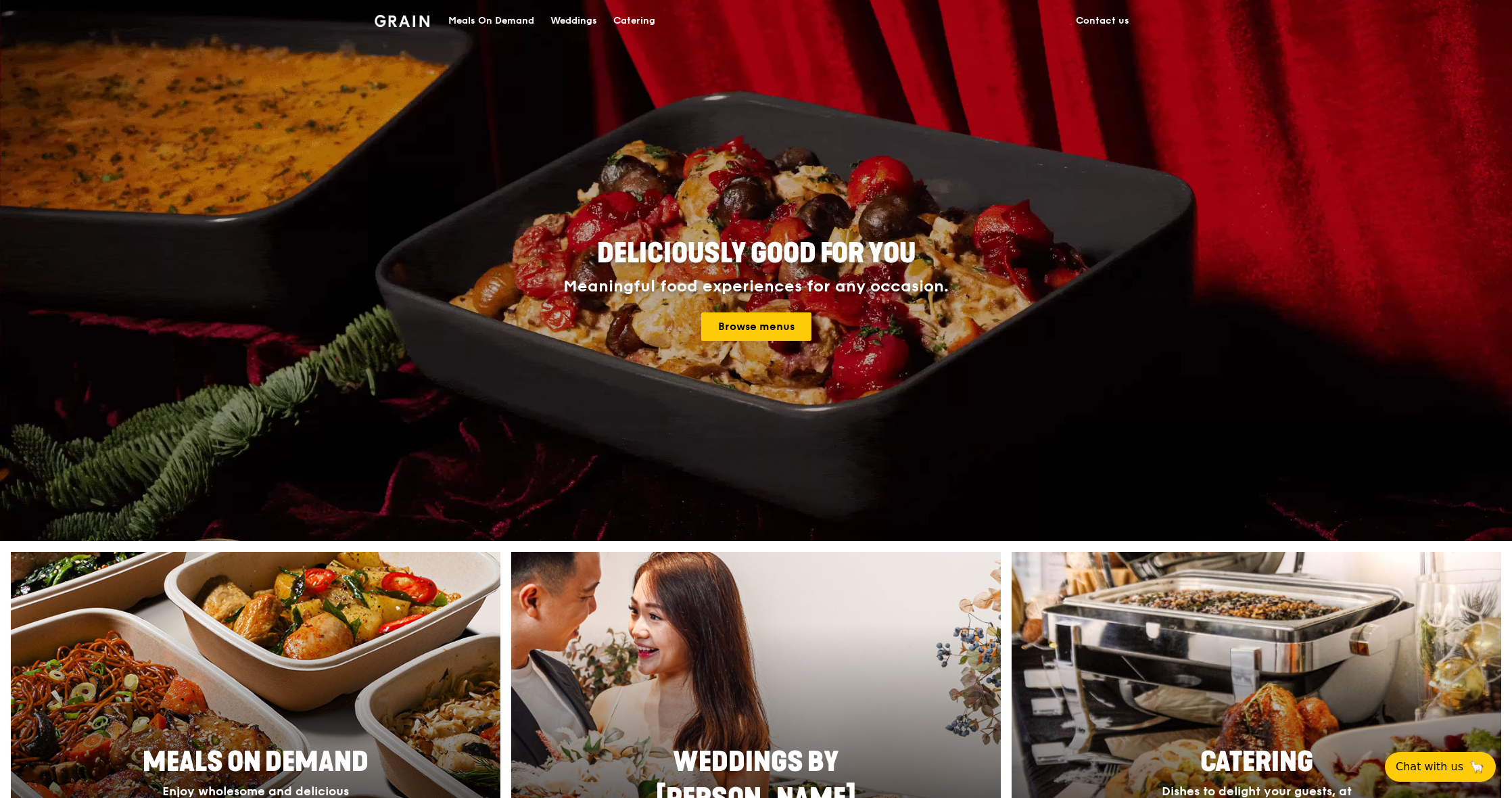
click at [422, 24] on img at bounding box center [401, 21] width 55 height 12
